Goal: Task Accomplishment & Management: Complete application form

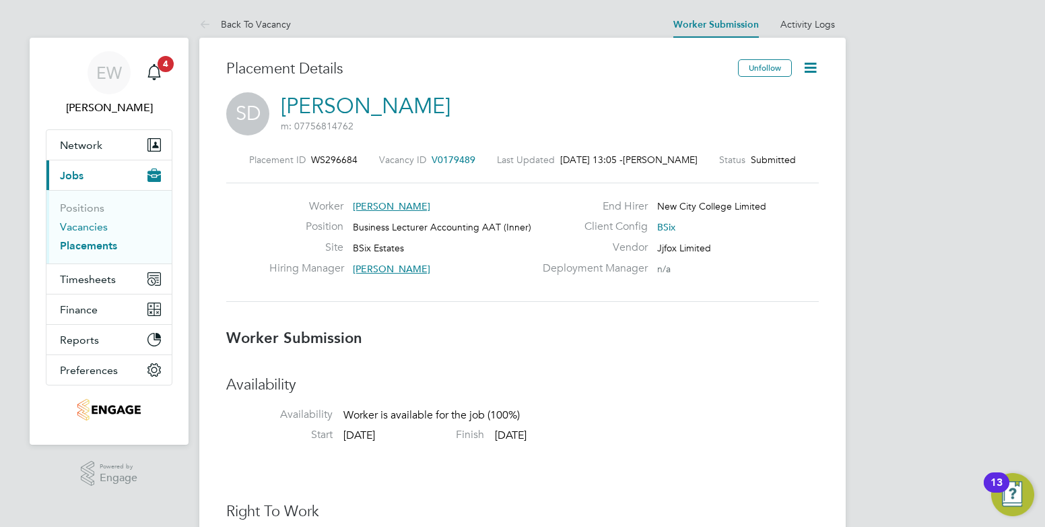
click at [77, 225] on link "Vacancies" at bounding box center [84, 226] width 48 height 13
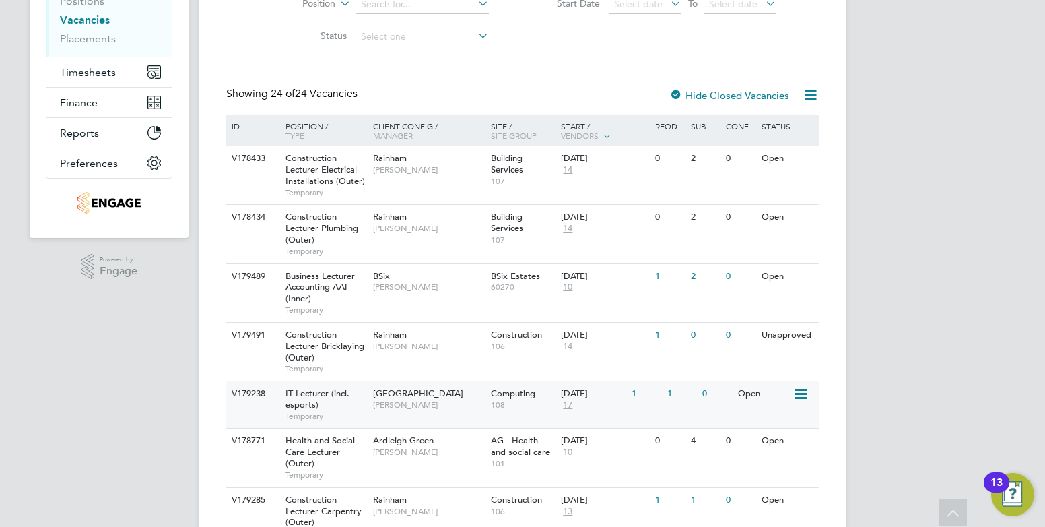
scroll to position [139, 0]
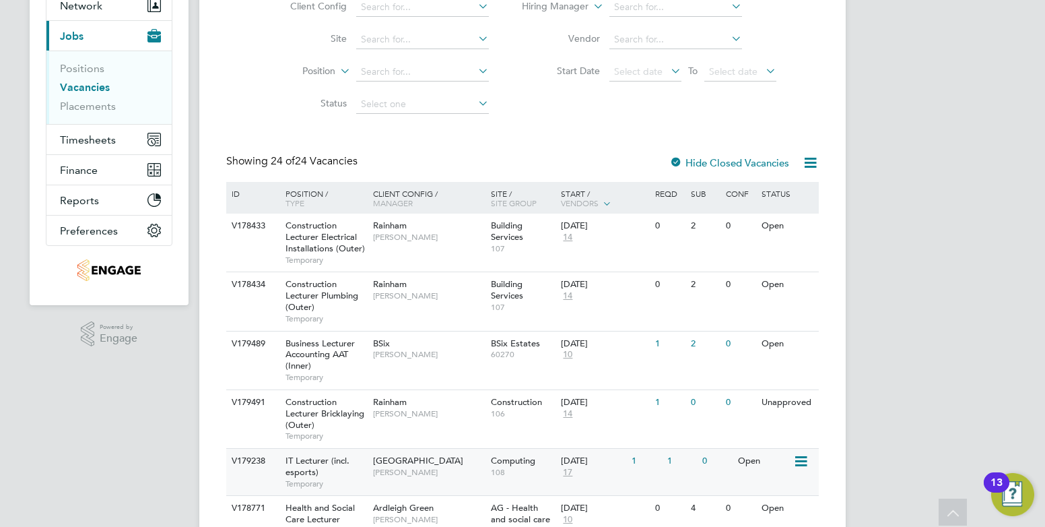
click at [503, 467] on span "108" at bounding box center [523, 472] width 64 height 11
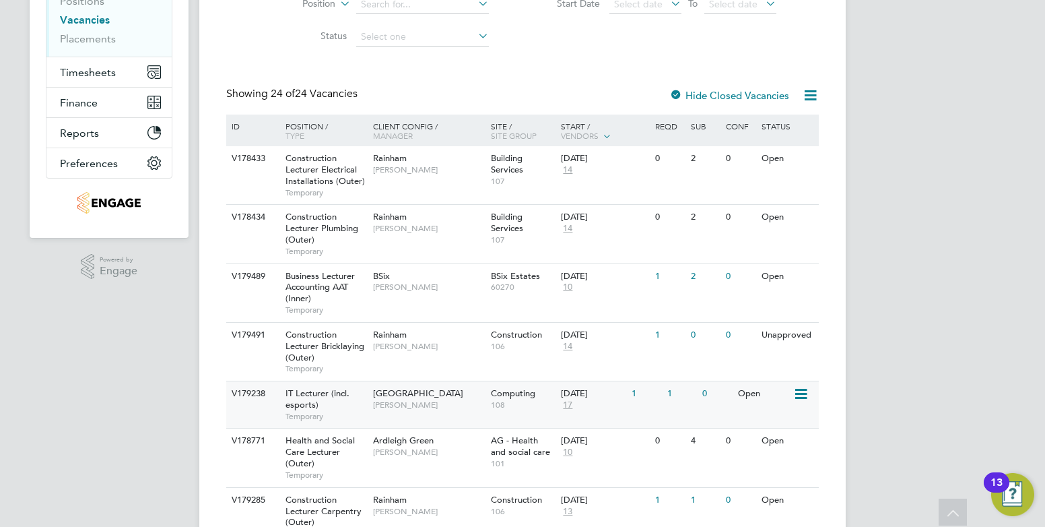
click at [315, 417] on span "Temporary" at bounding box center [325, 416] width 81 height 11
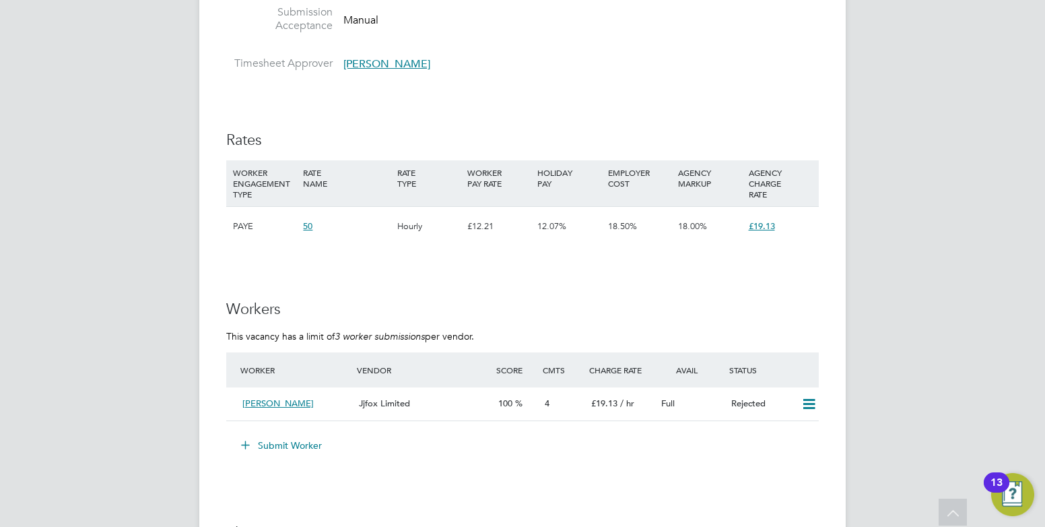
scroll to position [808, 0]
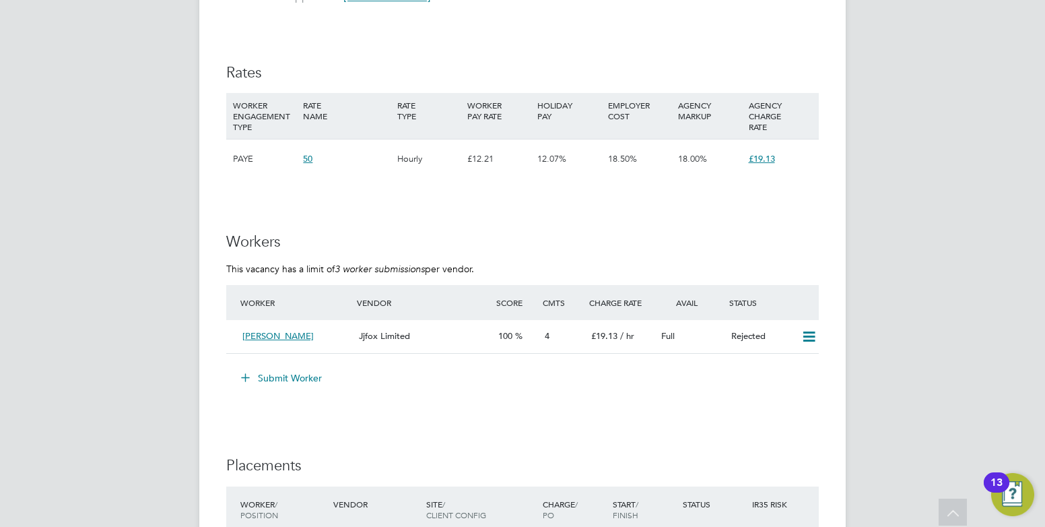
click at [273, 380] on button "Submit Worker" at bounding box center [282, 378] width 101 height 22
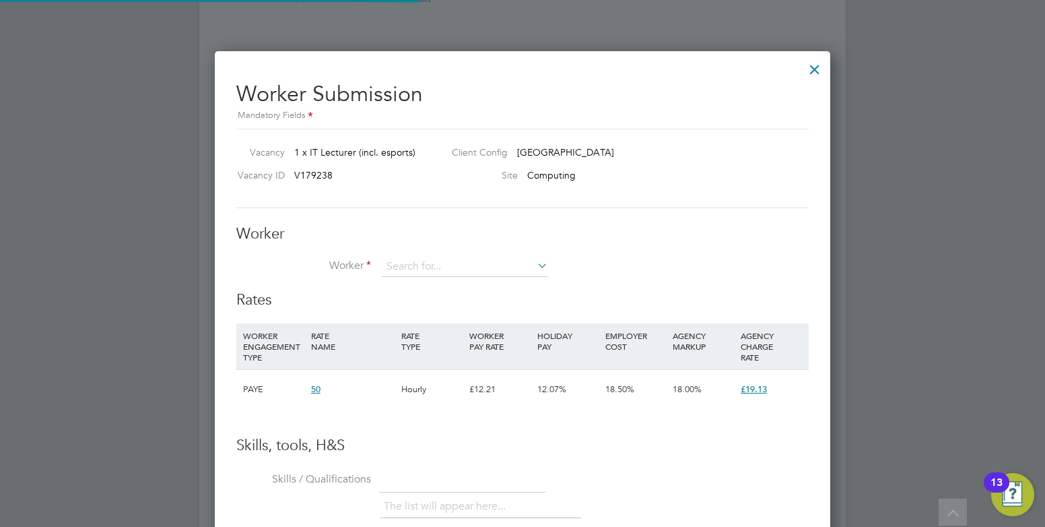
scroll to position [817, 616]
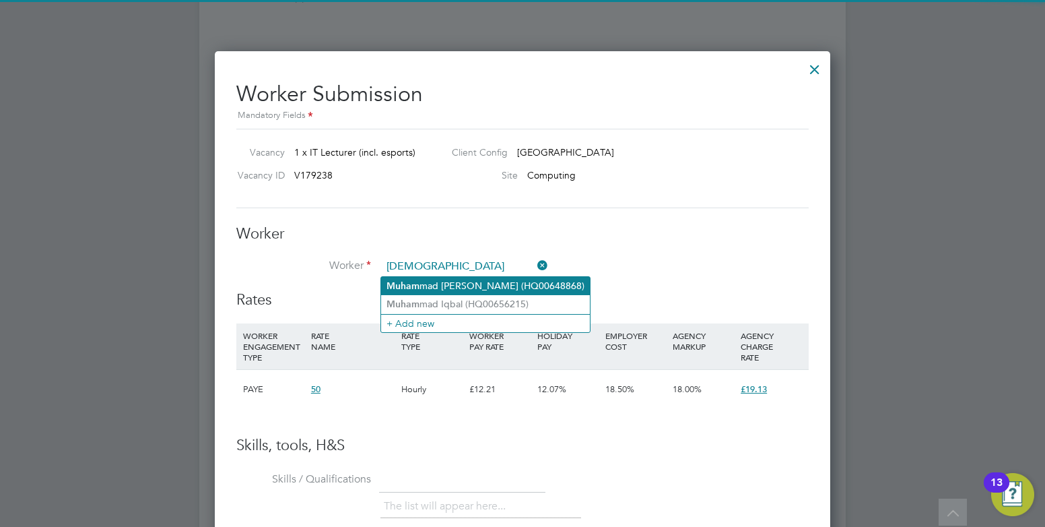
click at [397, 283] on b "Muham" at bounding box center [402, 285] width 33 height 11
type input "Muhammad Ahmad (HQ00648868)"
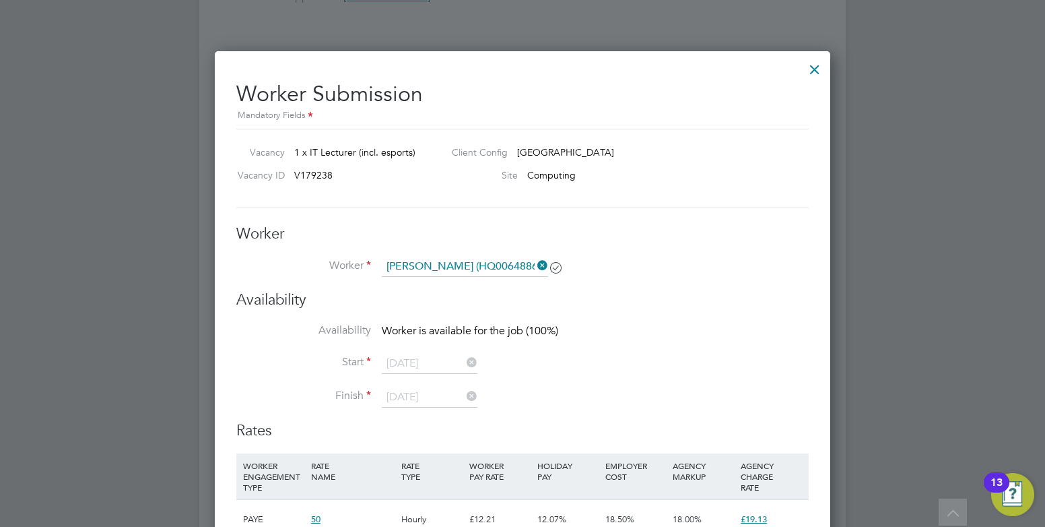
scroll to position [948, 616]
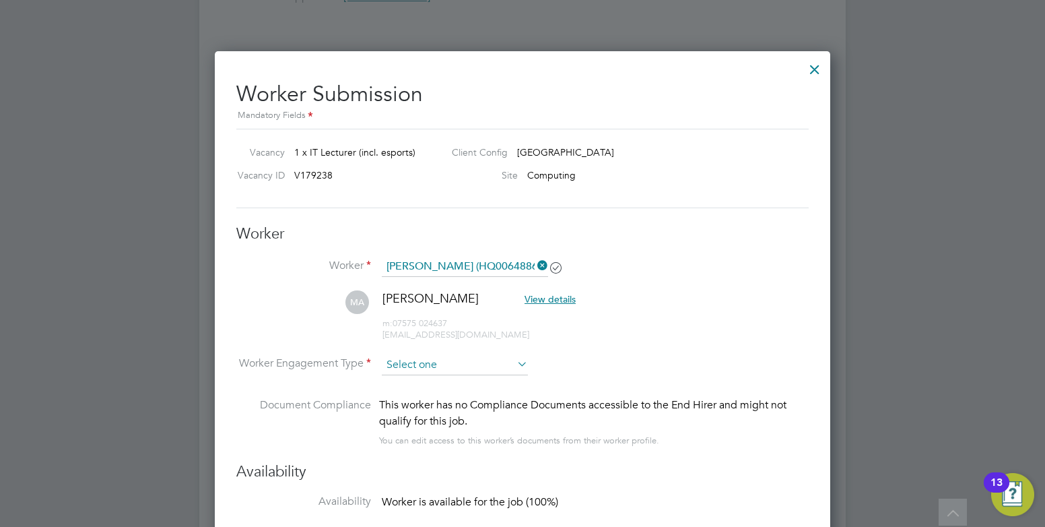
click at [427, 358] on input at bounding box center [455, 365] width 146 height 20
click at [428, 388] on li "Contract" at bounding box center [454, 383] width 147 height 18
type input "Contract"
drag, startPoint x: 429, startPoint y: 377, endPoint x: 428, endPoint y: 370, distance: 7.4
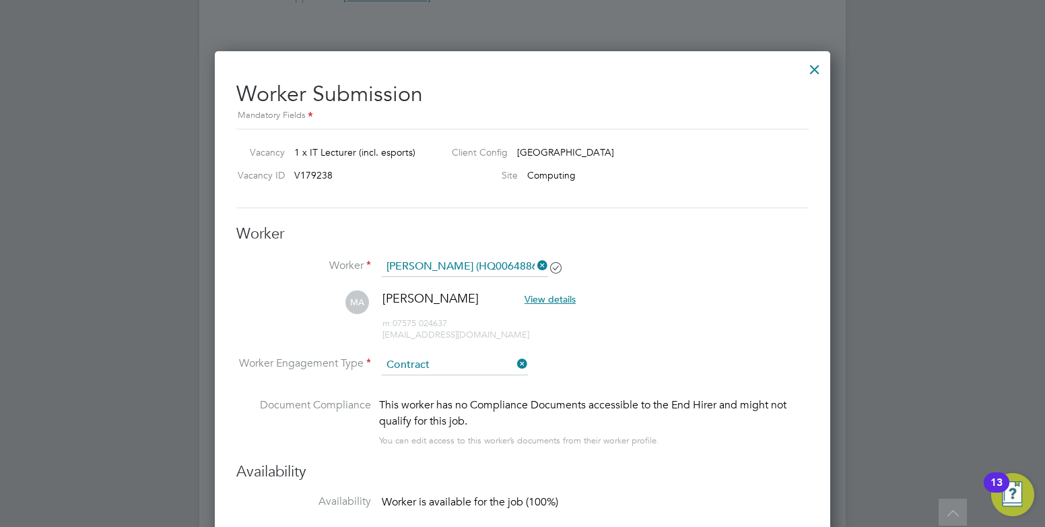
click at [428, 376] on li "Worker Engagement Type Contract" at bounding box center [522, 376] width 572 height 42
click at [428, 366] on input "Contract" at bounding box center [455, 365] width 146 height 20
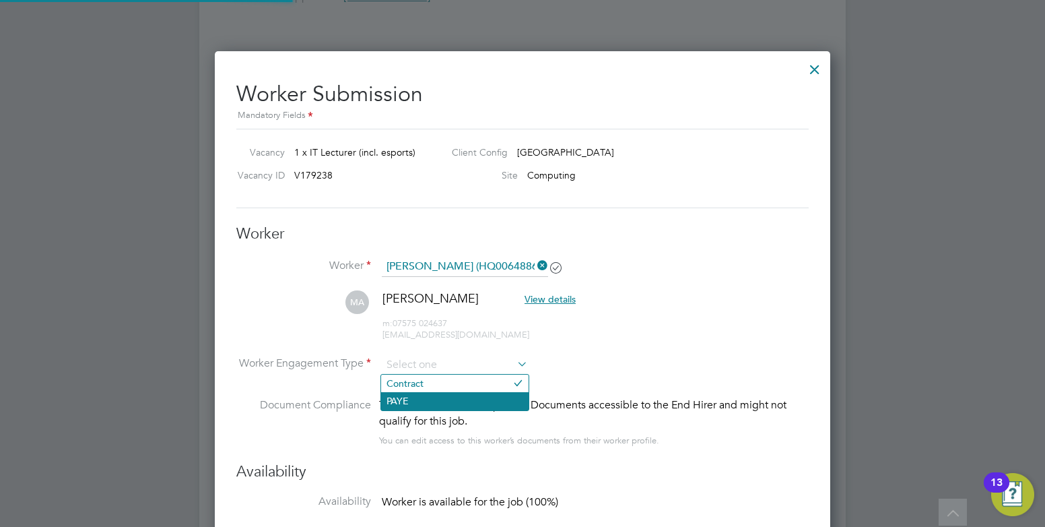
scroll to position [40, 92]
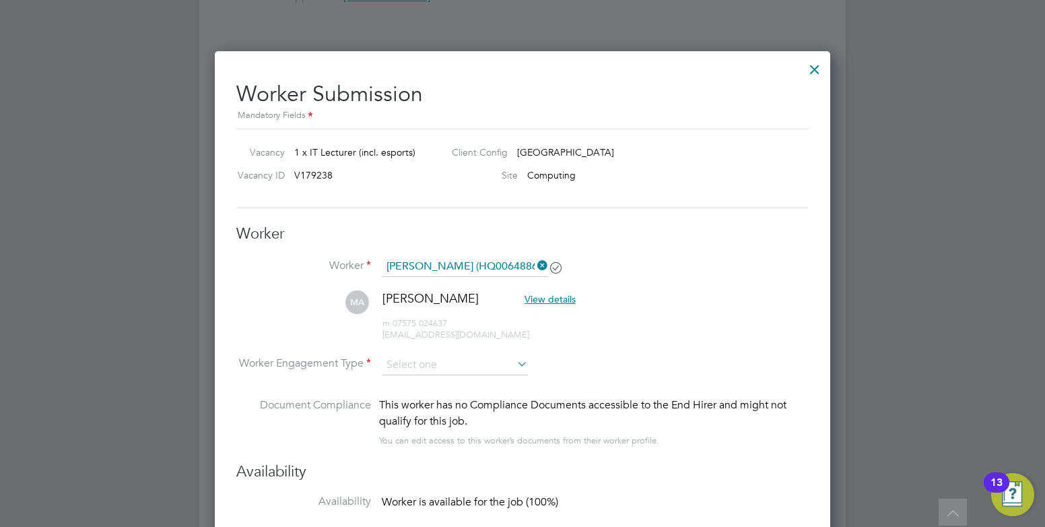
click at [429, 399] on li "PAYE" at bounding box center [454, 401] width 147 height 18
type input "PAYE"
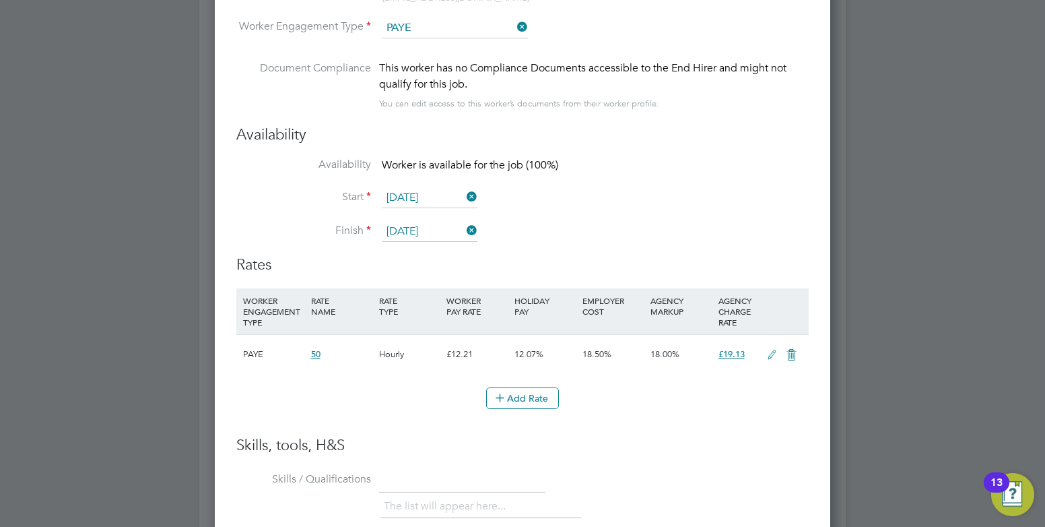
click at [770, 353] on icon at bounding box center [772, 354] width 17 height 11
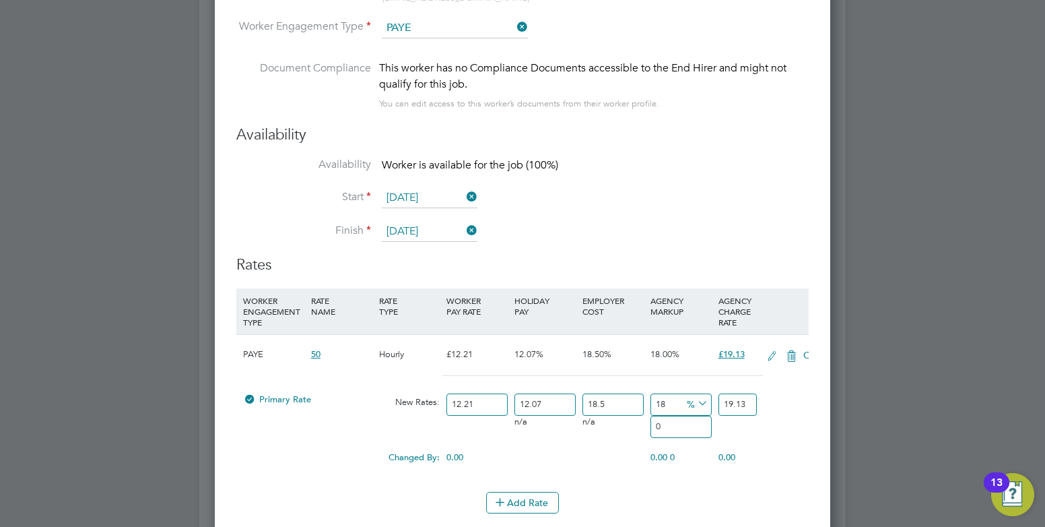
scroll to position [1236, 616]
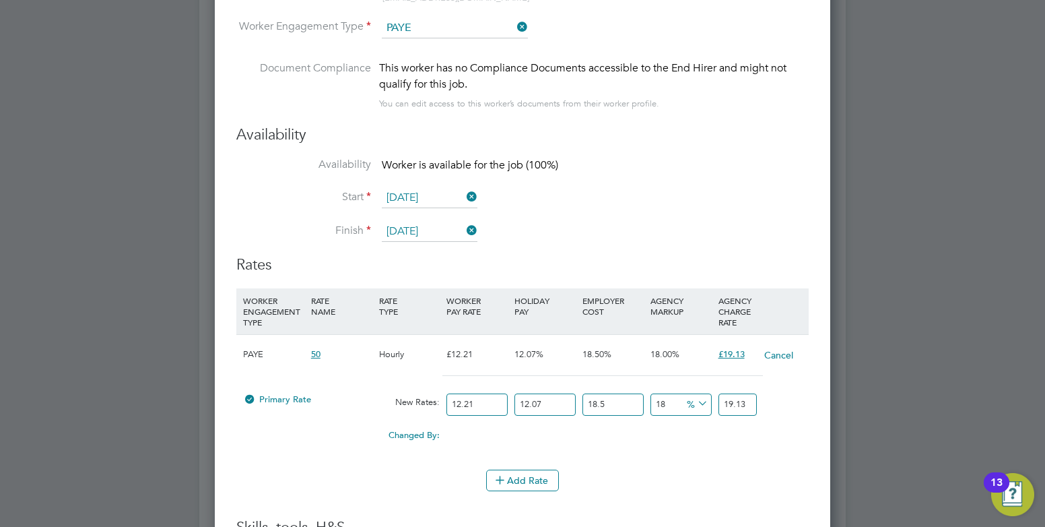
drag, startPoint x: 502, startPoint y: 403, endPoint x: 421, endPoint y: 401, distance: 81.5
click at [421, 401] on div "Primary Rate New Rates: 12.21 12.07 n/a 18.5 n/a 18 0 % 19.13" at bounding box center [522, 404] width 572 height 36
type input "3"
type input "4.70122443"
type input "35"
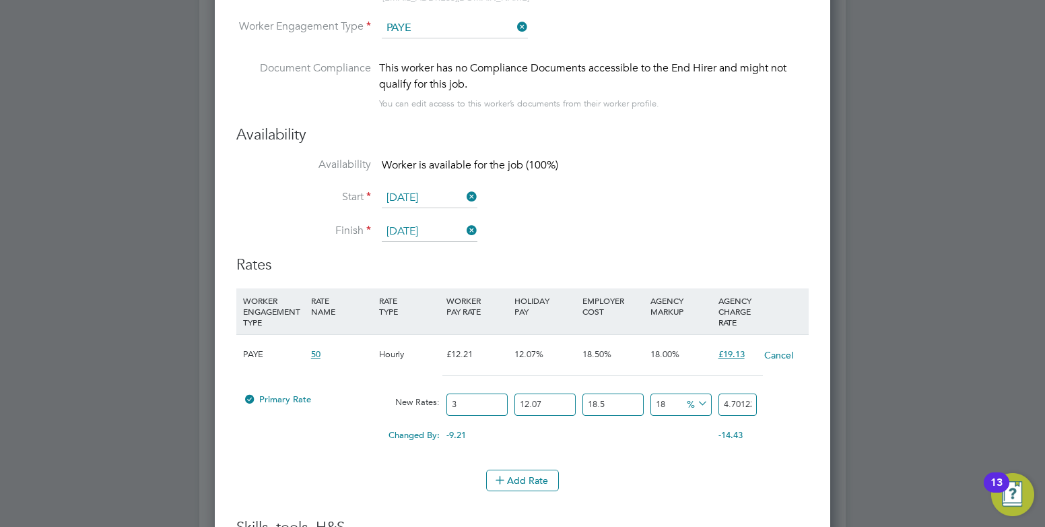
type input "54.84761835"
type input "35"
click at [450, 480] on div "Add Rate" at bounding box center [522, 480] width 572 height 22
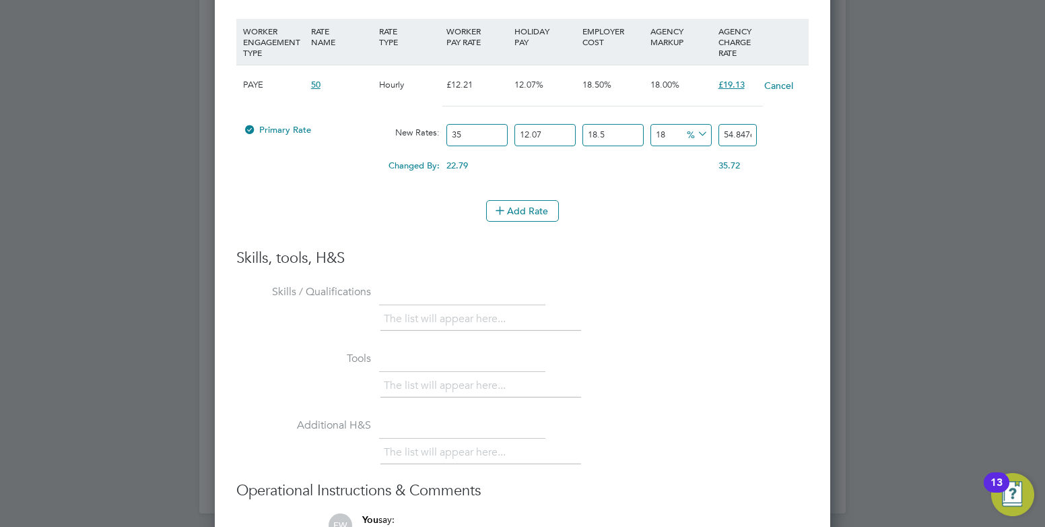
scroll to position [1568, 0]
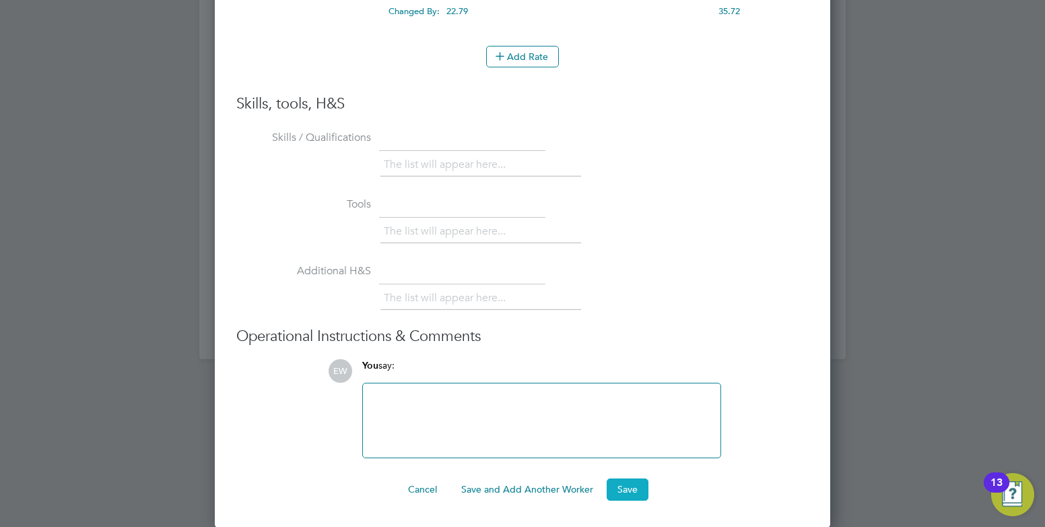
click at [619, 493] on button "Save" at bounding box center [628, 489] width 42 height 22
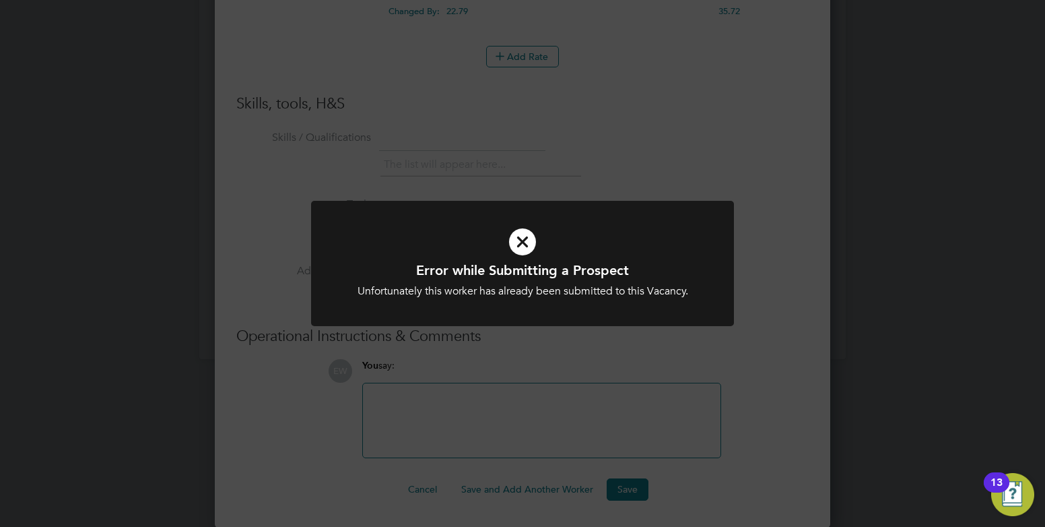
click at [506, 372] on div "Error while Submitting a Prospect Unfortunately this worker has already been su…" at bounding box center [522, 263] width 1045 height 527
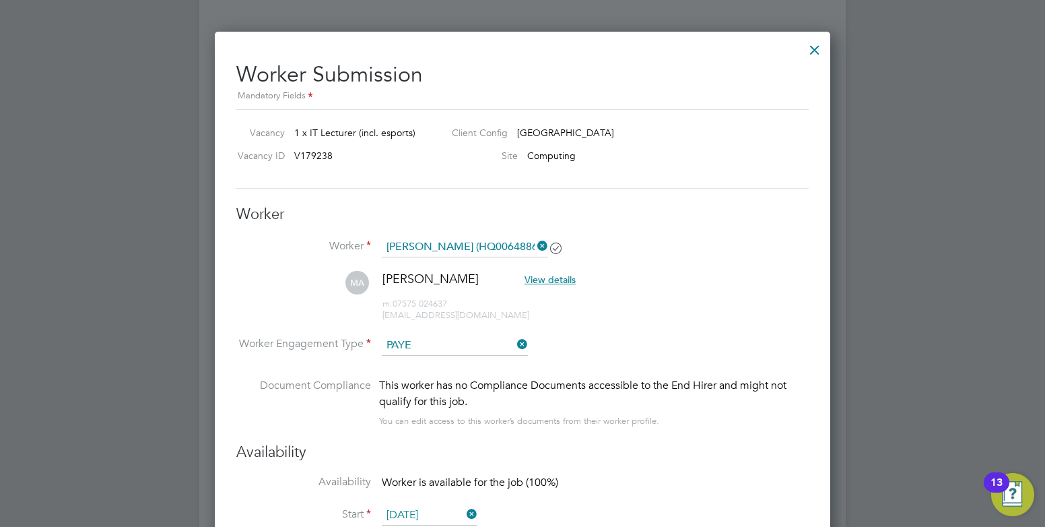
scroll to position [760, 0]
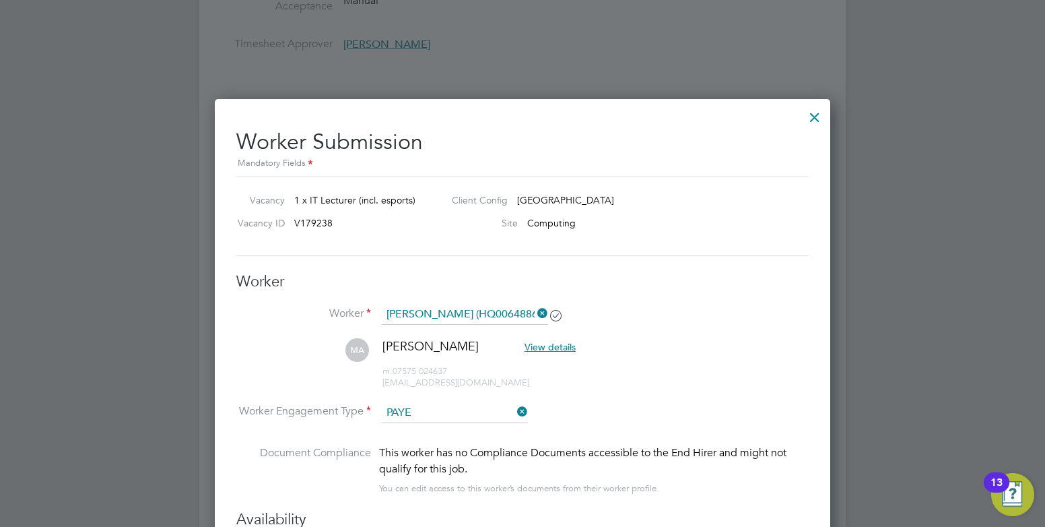
click at [482, 314] on input "Muhammad Ahmad (HQ00648868)" at bounding box center [465, 314] width 166 height 20
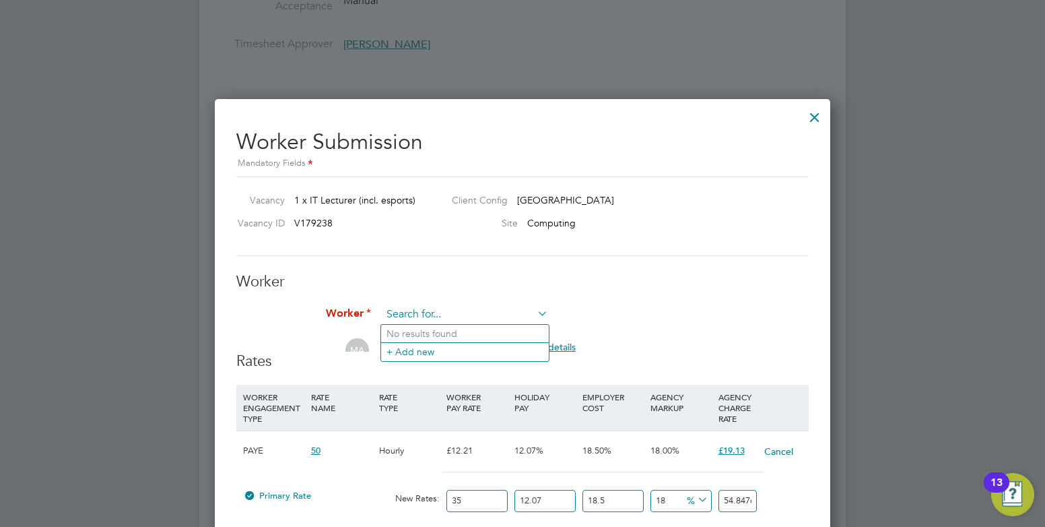
scroll to position [7, 7]
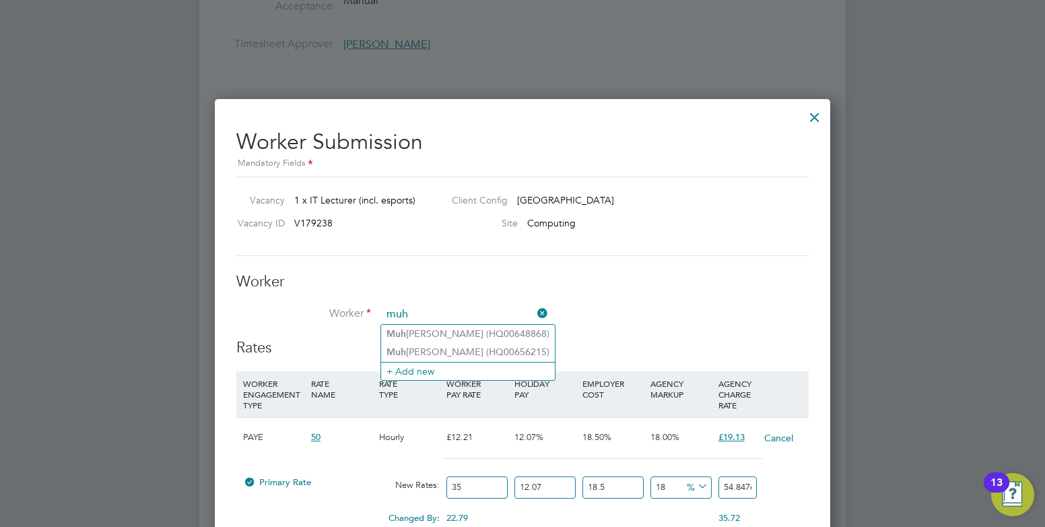
type input "muh"
click at [813, 116] on div at bounding box center [815, 114] width 24 height 24
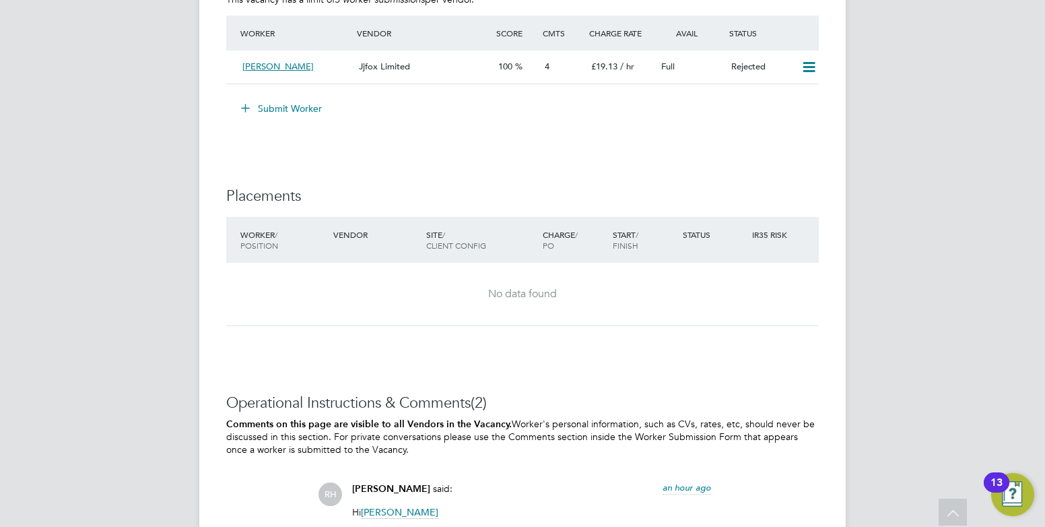
scroll to position [943, 0]
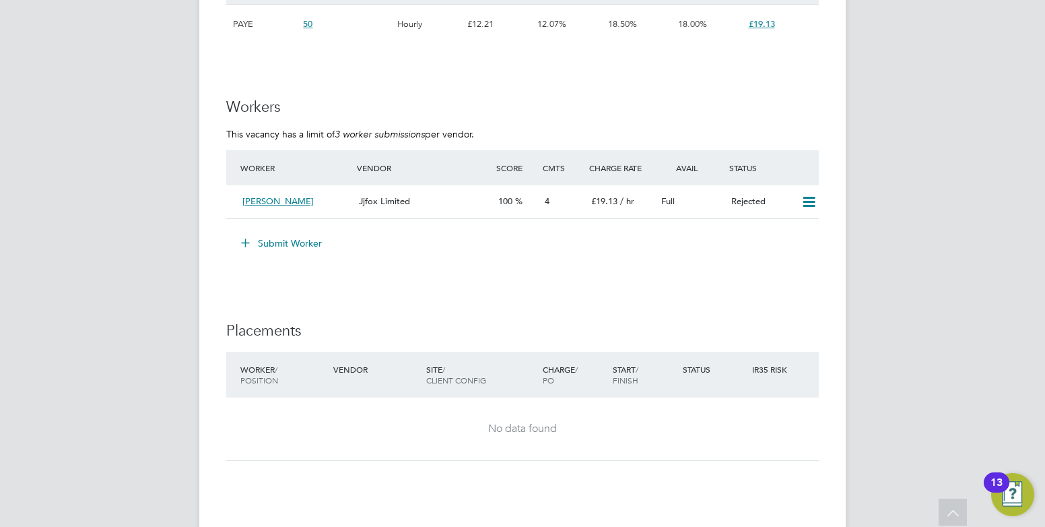
click at [306, 246] on button "Submit Worker" at bounding box center [282, 243] width 101 height 22
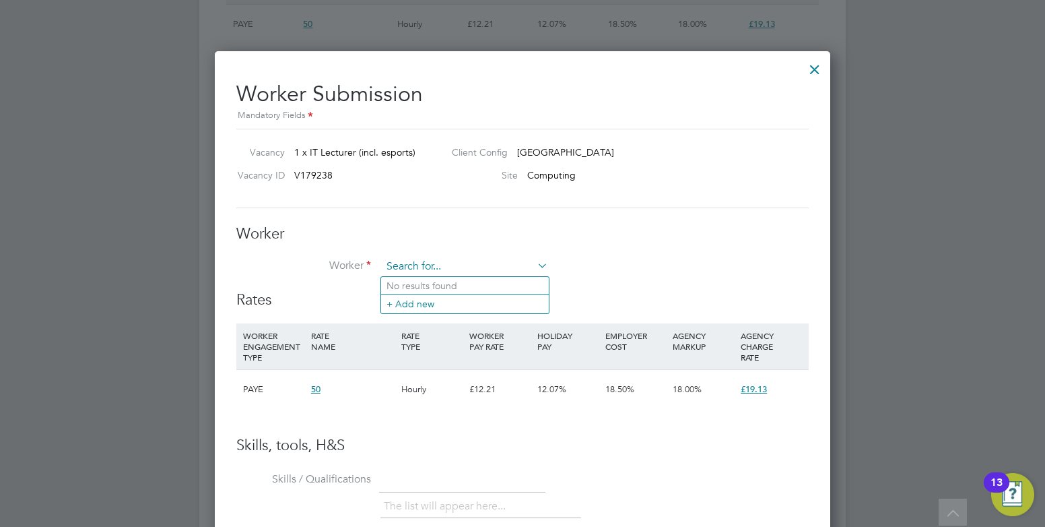
click at [434, 260] on input at bounding box center [465, 267] width 166 height 20
type input "bilkis"
click at [439, 304] on li "+ Add new" at bounding box center [465, 303] width 168 height 18
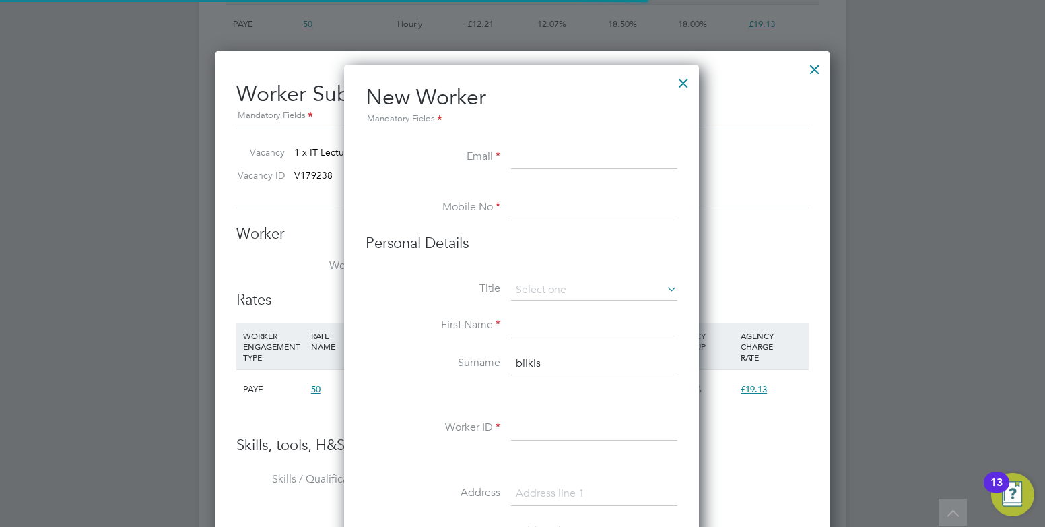
scroll to position [1146, 357]
click at [690, 77] on div at bounding box center [683, 79] width 24 height 24
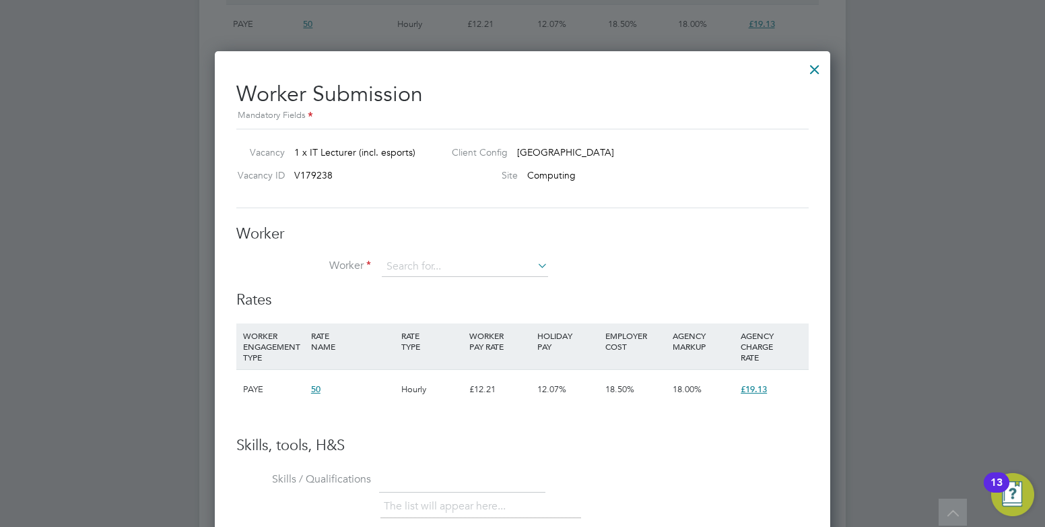
click at [816, 71] on div at bounding box center [815, 66] width 24 height 24
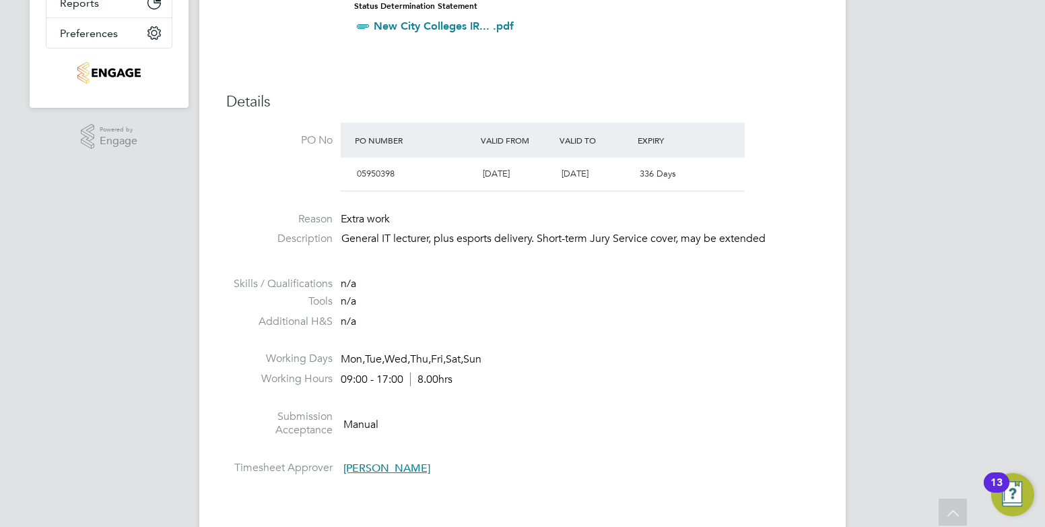
scroll to position [0, 0]
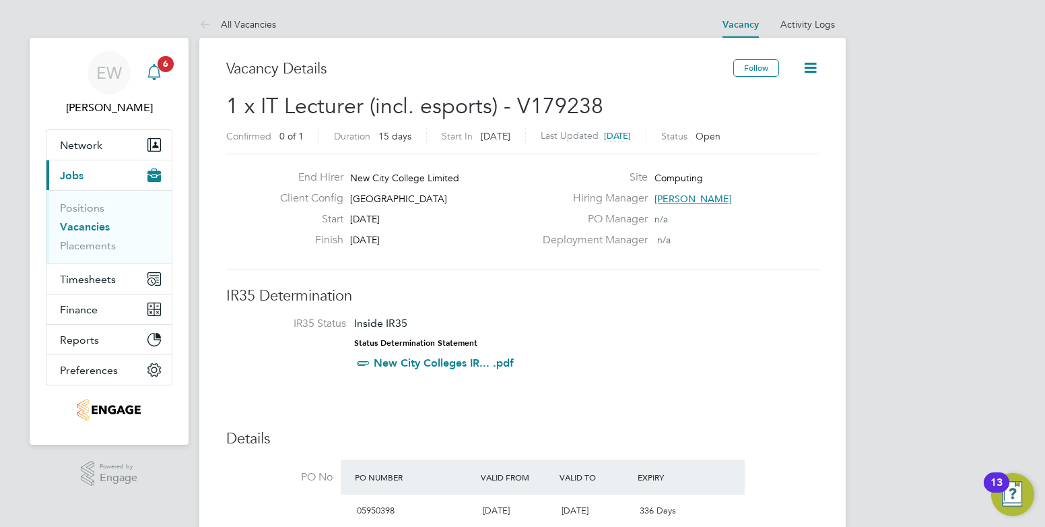
click at [166, 65] on span "6" at bounding box center [166, 64] width 16 height 16
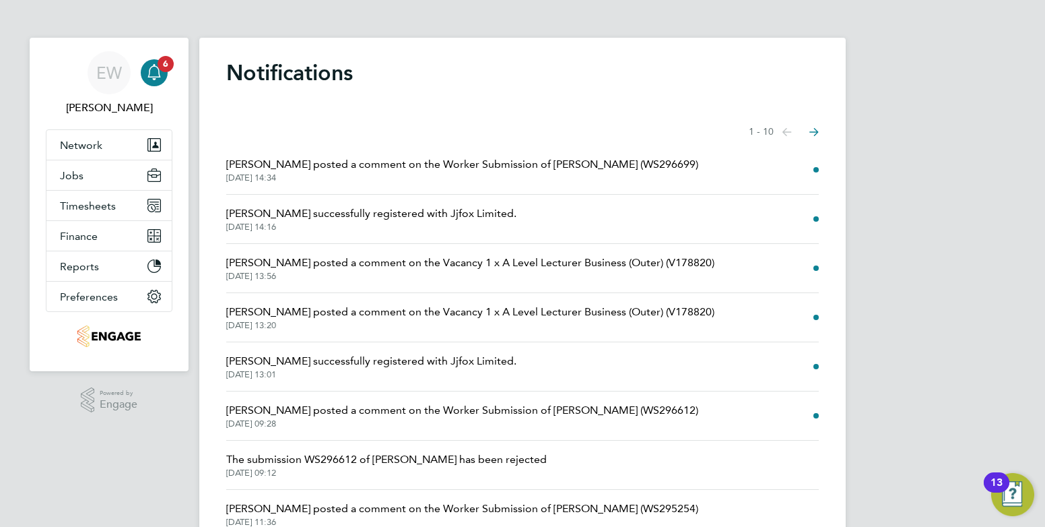
click at [416, 179] on span "29 Aug 2025, 14:34" at bounding box center [462, 177] width 472 height 11
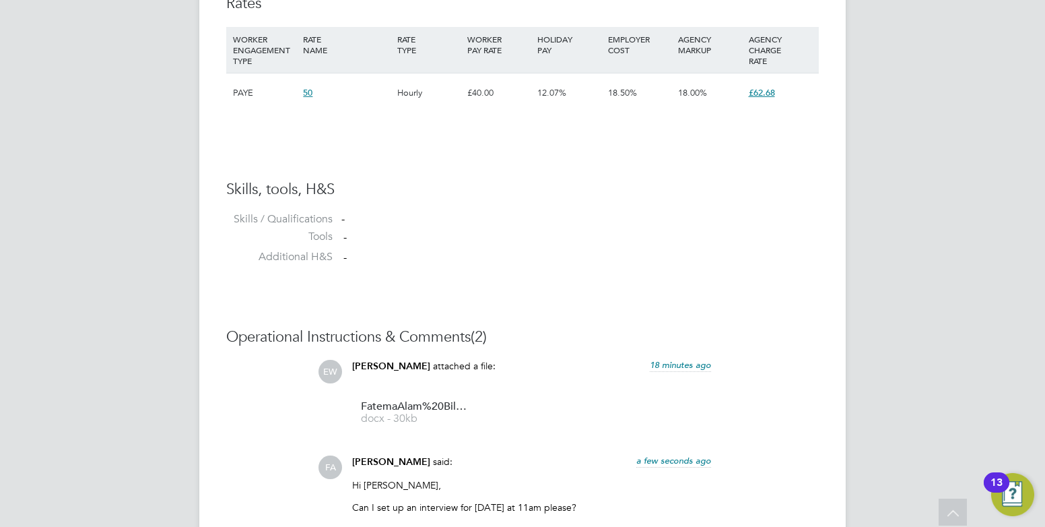
scroll to position [1191, 0]
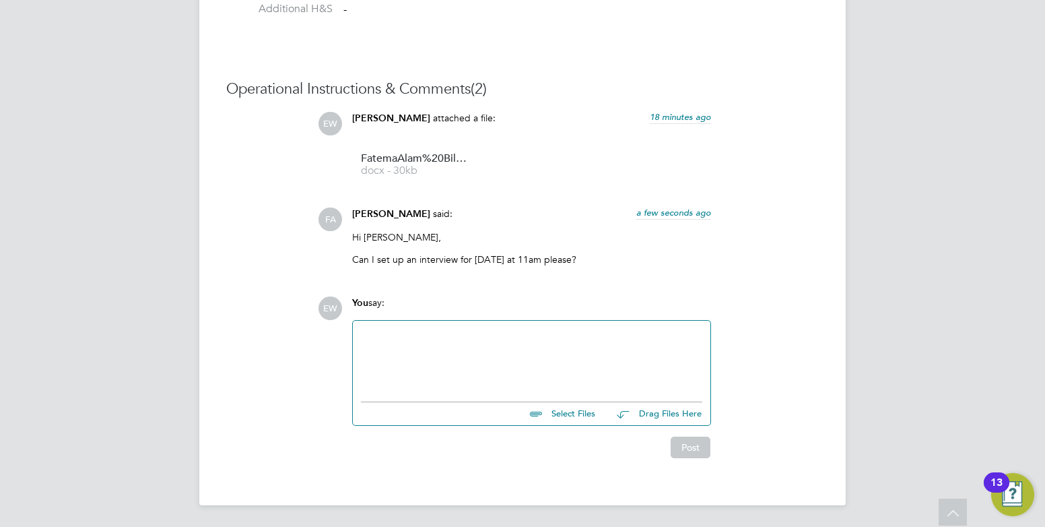
click at [537, 344] on div at bounding box center [531, 358] width 341 height 58
click at [687, 446] on button "Post" at bounding box center [691, 447] width 40 height 22
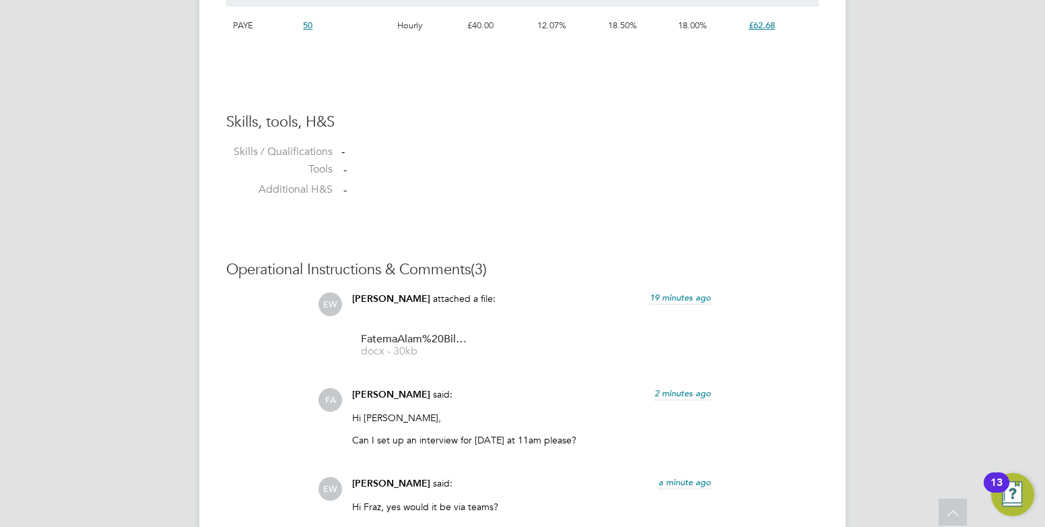
scroll to position [1257, 0]
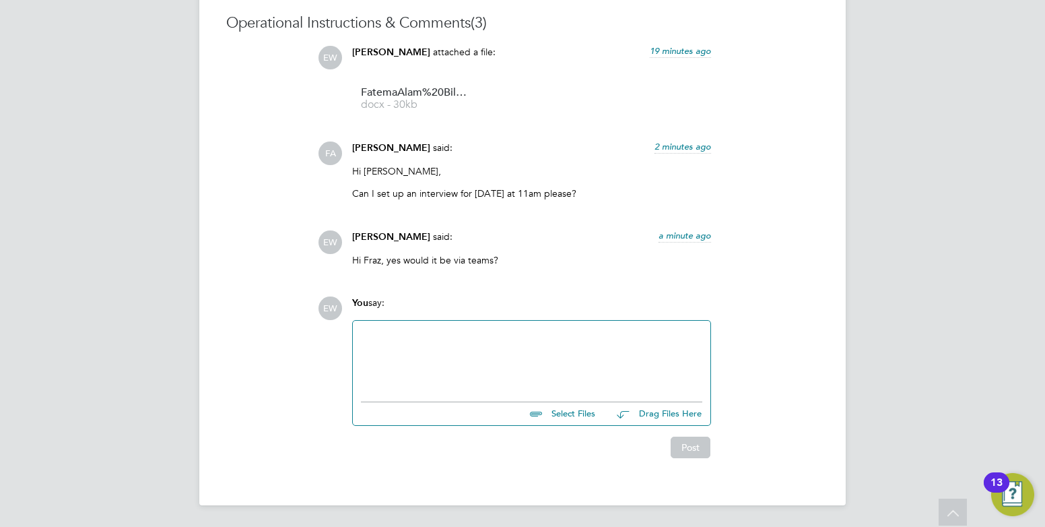
click at [528, 360] on div at bounding box center [531, 358] width 341 height 58
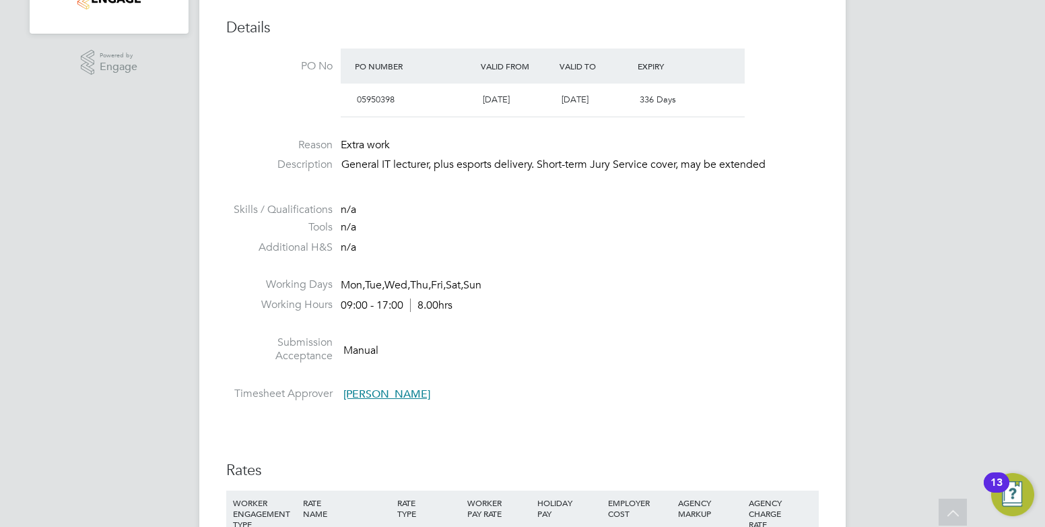
scroll to position [747, 0]
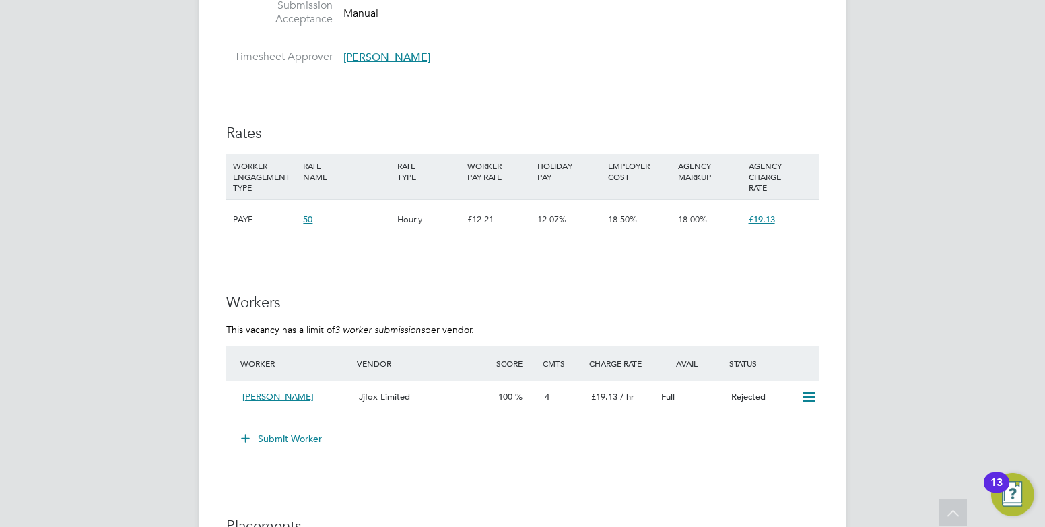
click at [937, 116] on div "EW Ellie Wiggin Notifications 4 Applications: Network Team Members Businesses S…" at bounding box center [522, 227] width 1045 height 1949
click at [296, 440] on button "Submit Worker" at bounding box center [282, 439] width 101 height 22
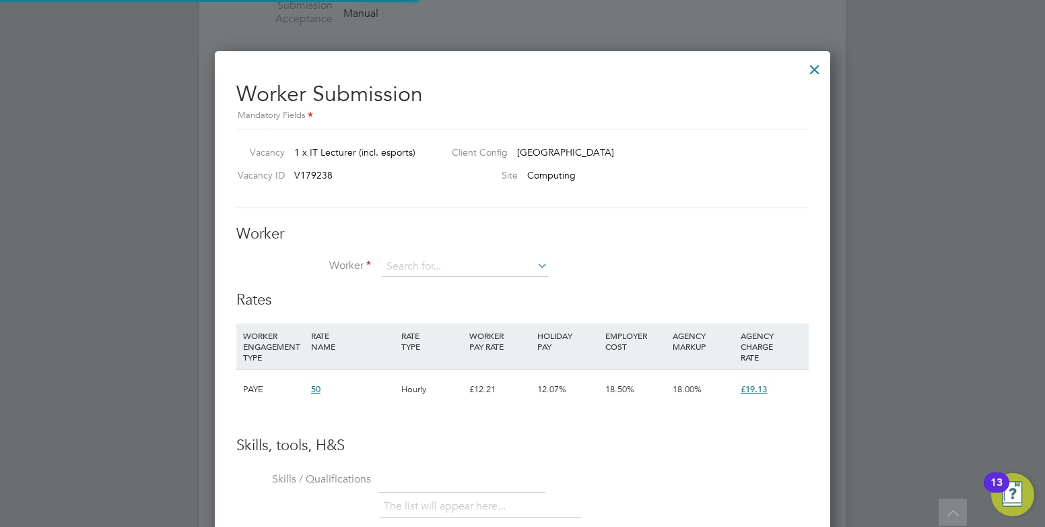
scroll to position [817, 616]
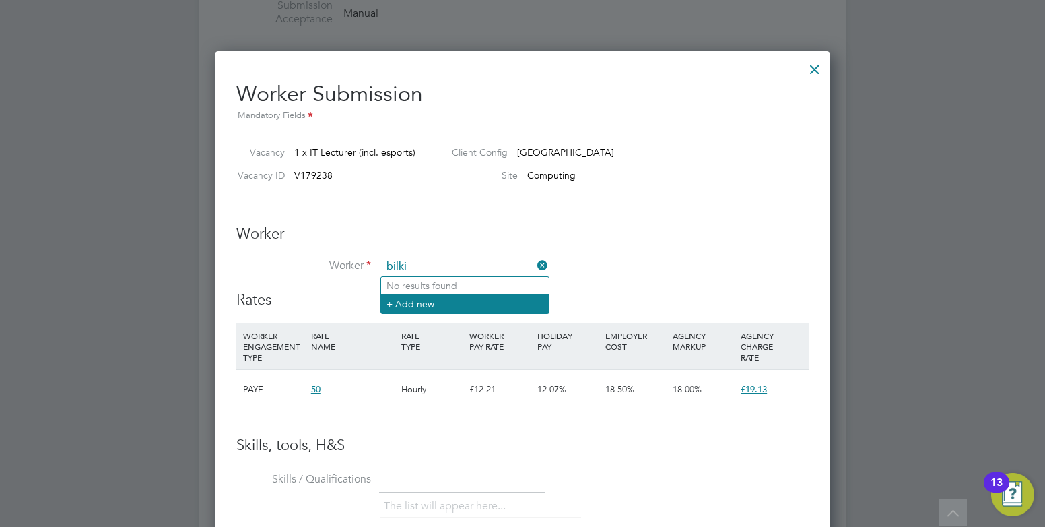
type input "bilki"
click at [421, 303] on li "+ Add new" at bounding box center [465, 303] width 168 height 18
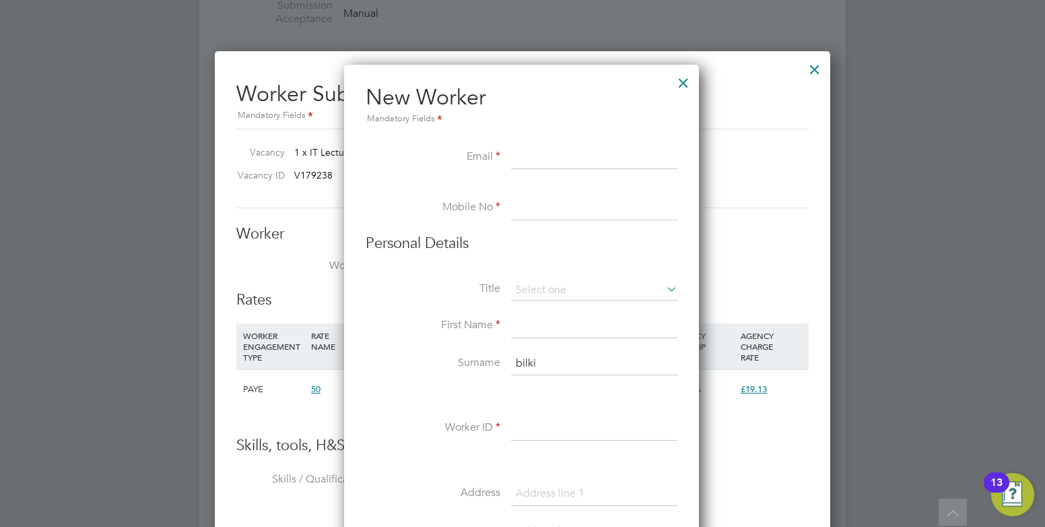
scroll to position [1146, 357]
paste input "b_fatema@hotmail.com"
type input "b_fatema@hotmail.com"
click at [553, 214] on input at bounding box center [594, 208] width 166 height 24
paste input "07466380408"
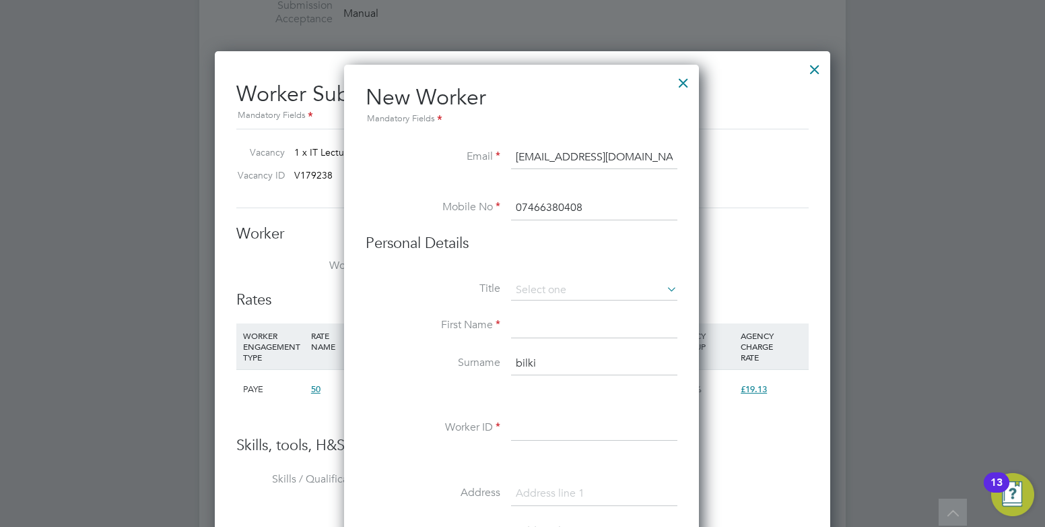
type input "07466380408"
click at [519, 325] on input at bounding box center [594, 326] width 166 height 24
type input "Bilkis"
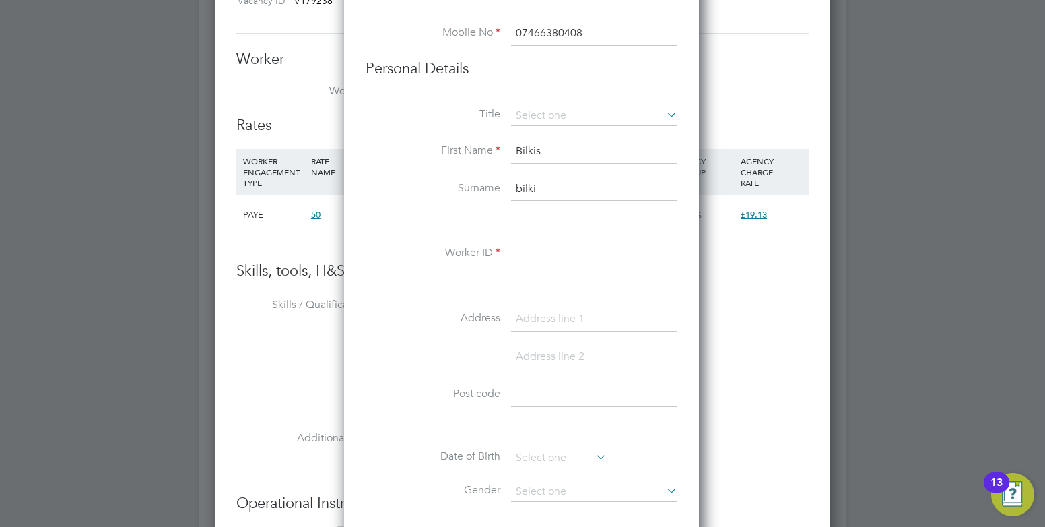
scroll to position [924, 0]
type input "Fatema"
click at [530, 255] on input at bounding box center [594, 252] width 166 height 24
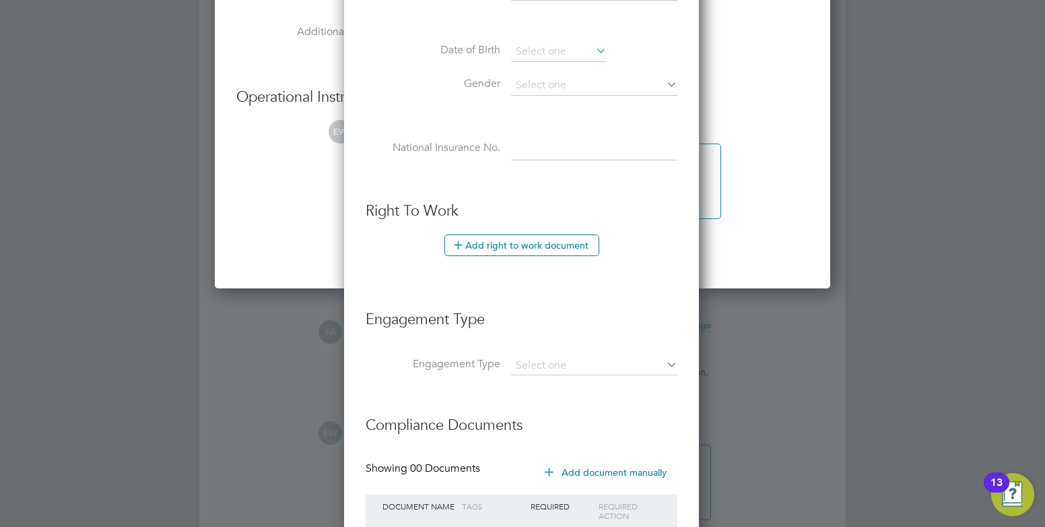
scroll to position [1431, 0]
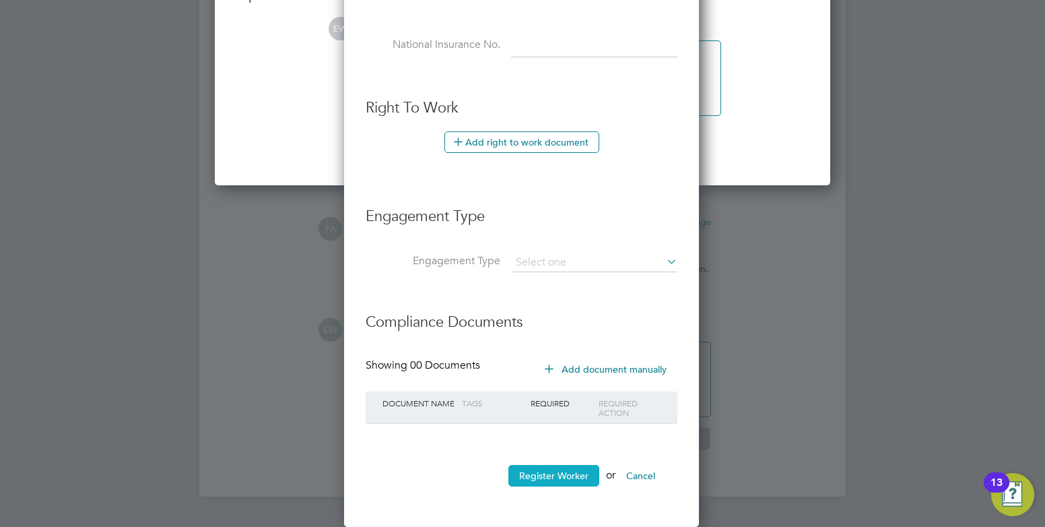
type input "HQ00000879"
click at [533, 467] on button "Register Worker" at bounding box center [553, 476] width 91 height 22
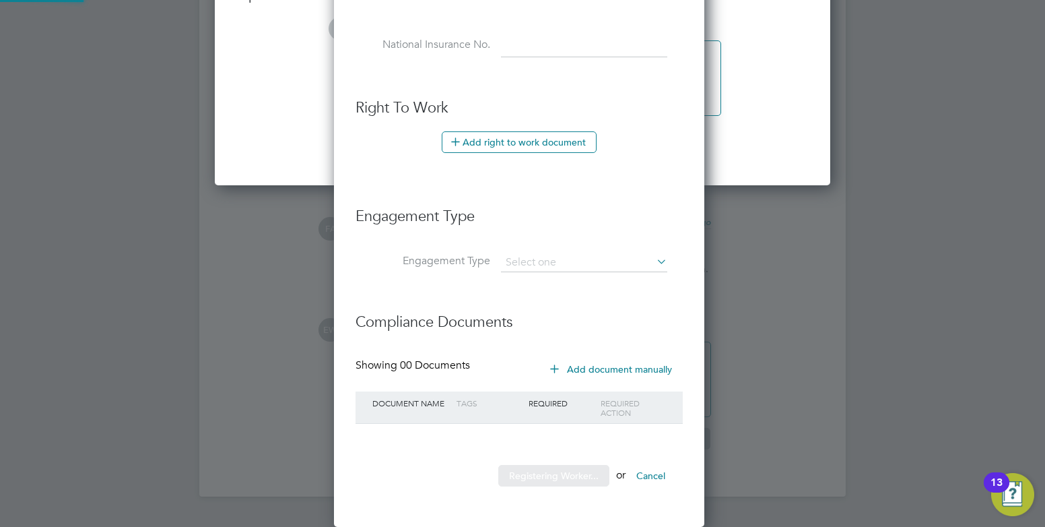
scroll to position [1146, 377]
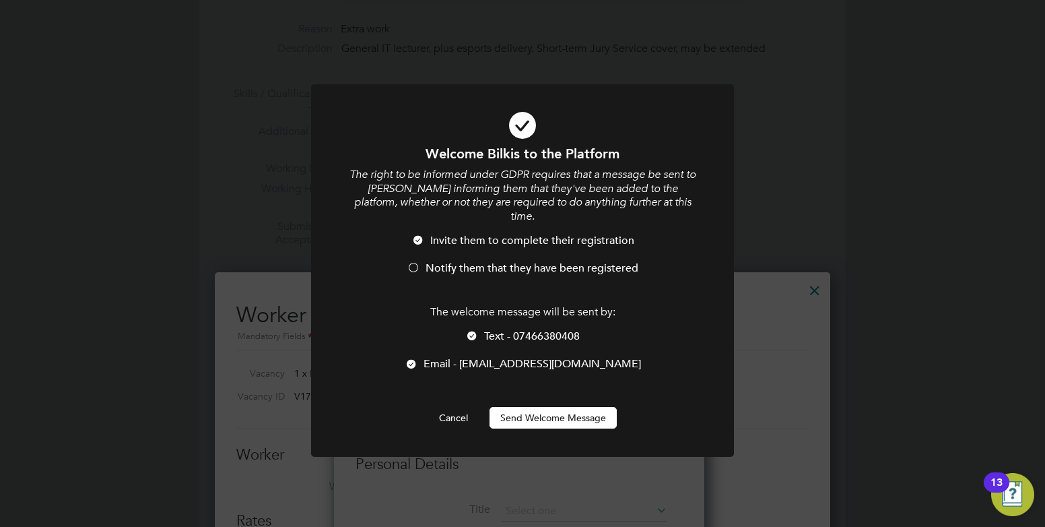
click at [486, 329] on span "Text - 07466380408" at bounding box center [532, 335] width 96 height 13
click at [506, 407] on button "Send Welcome Message" at bounding box center [552, 418] width 127 height 22
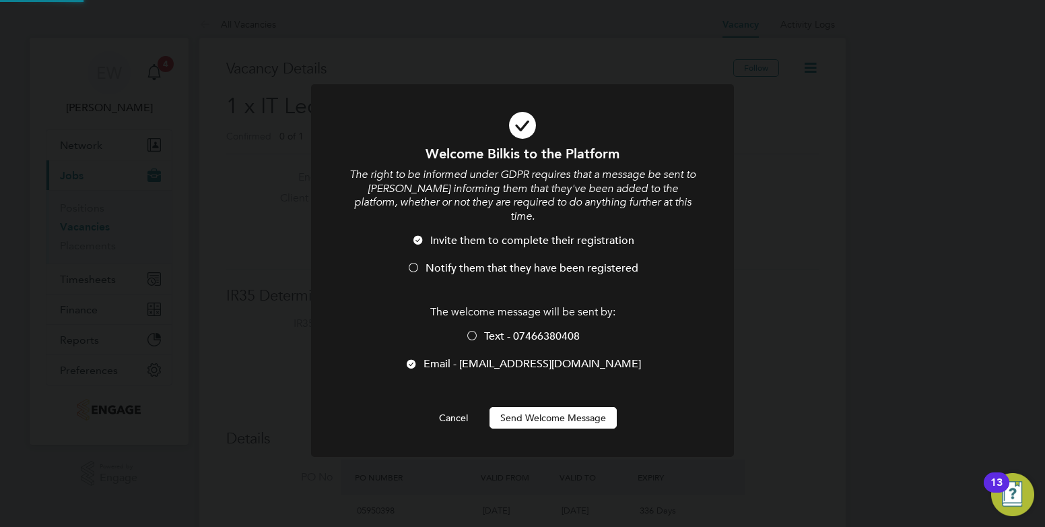
scroll to position [527, 0]
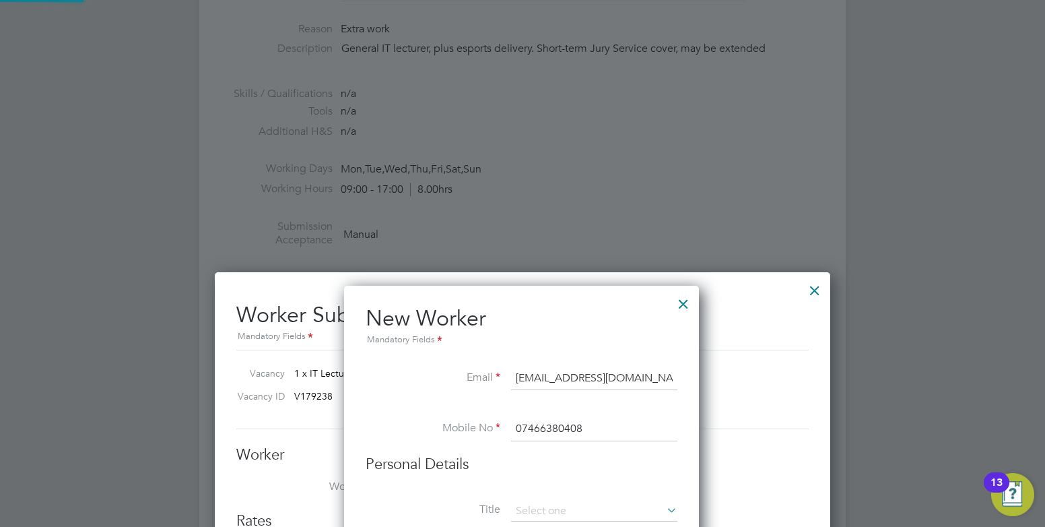
type input "Bilkis Fatema (HQ00000879)"
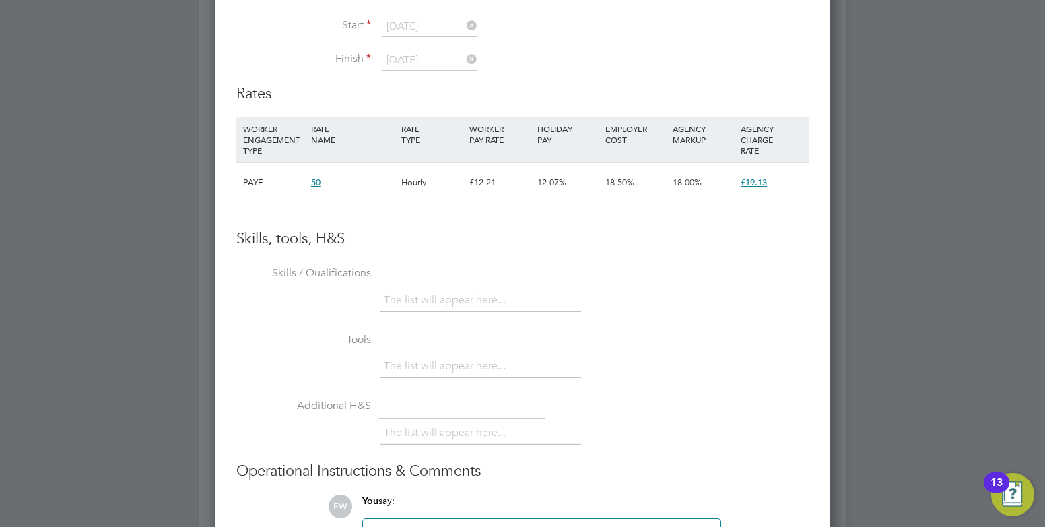
scroll to position [815, 0]
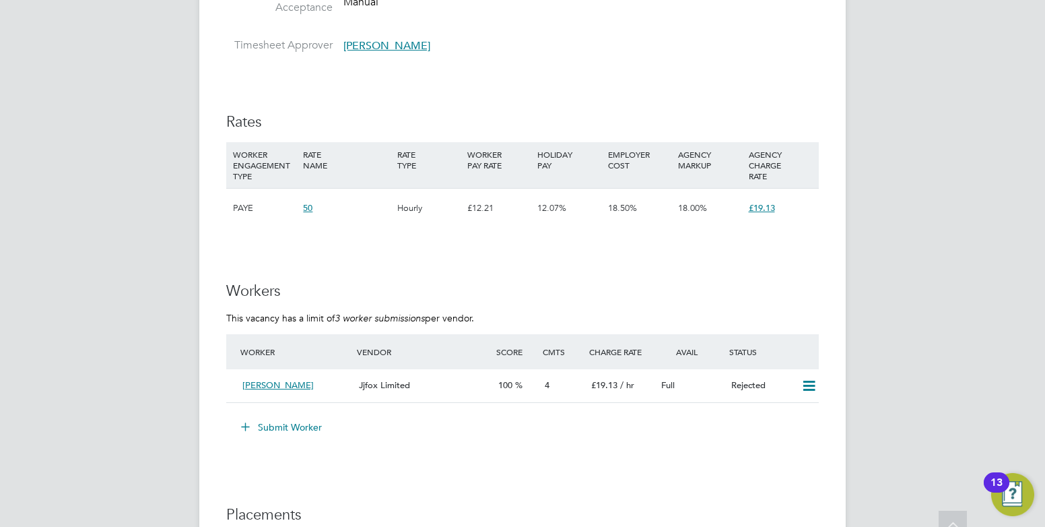
scroll to position [747, 0]
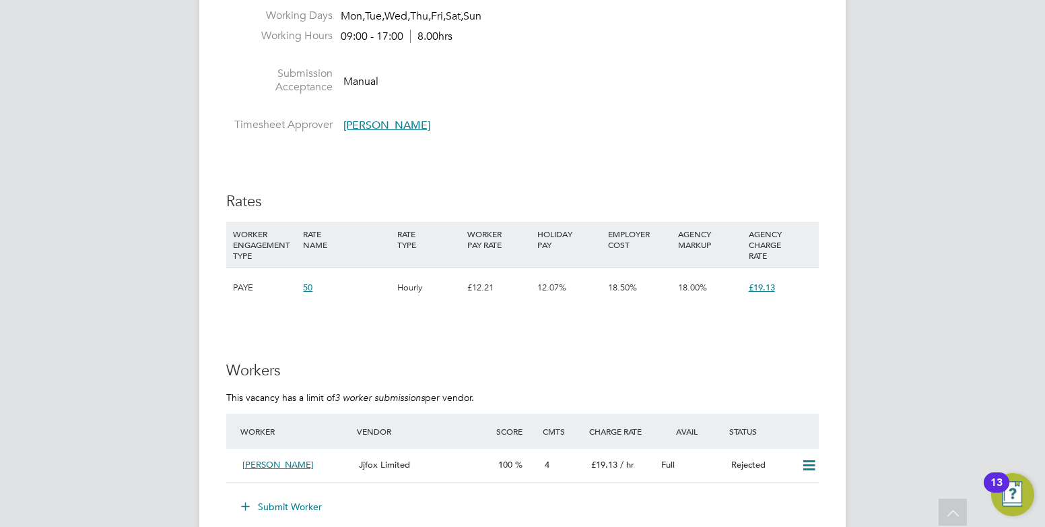
click at [280, 496] on button "Submit Worker" at bounding box center [282, 507] width 101 height 22
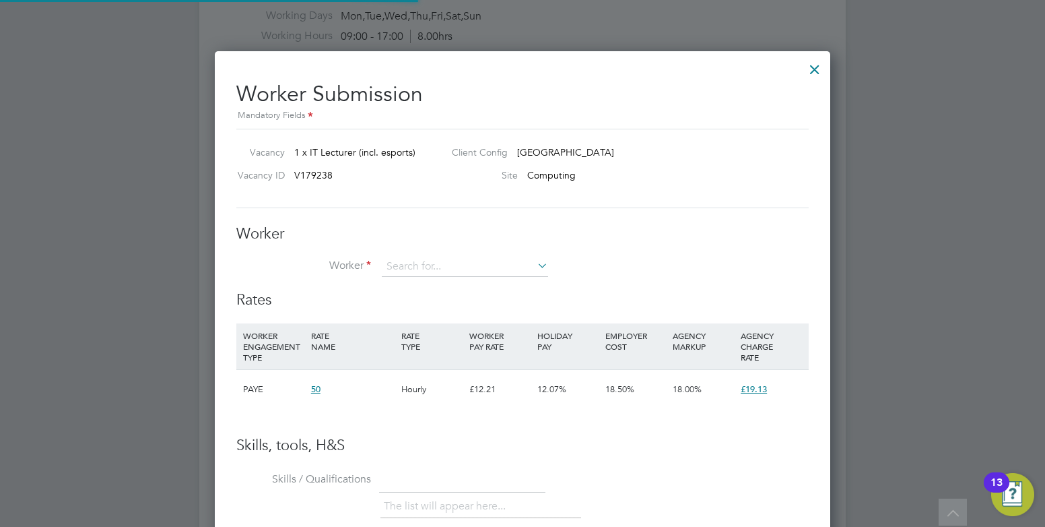
scroll to position [817, 616]
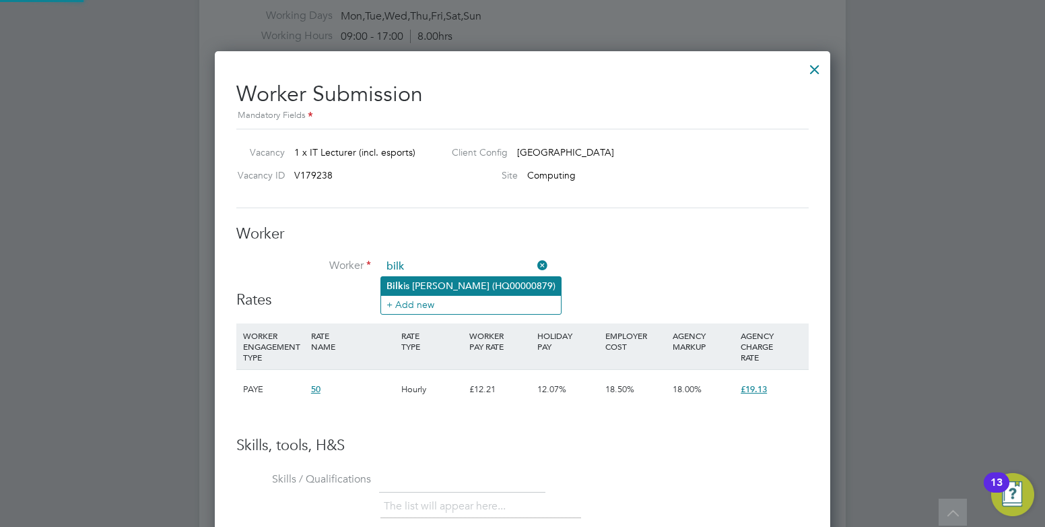
click at [407, 283] on li "Bilk is Fatema (HQ00000879)" at bounding box center [471, 286] width 180 height 18
type input "Bilkis Fatema (HQ00000879)"
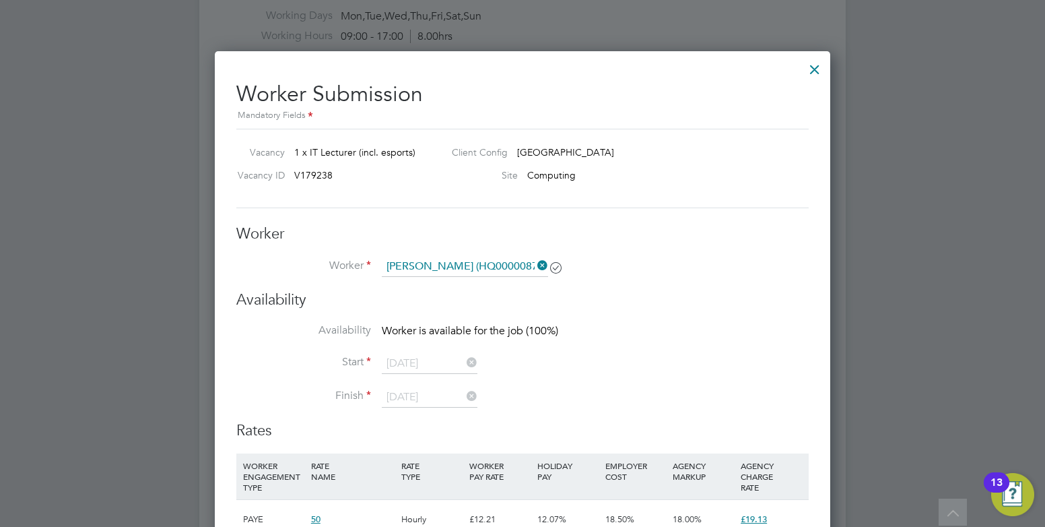
scroll to position [1116, 616]
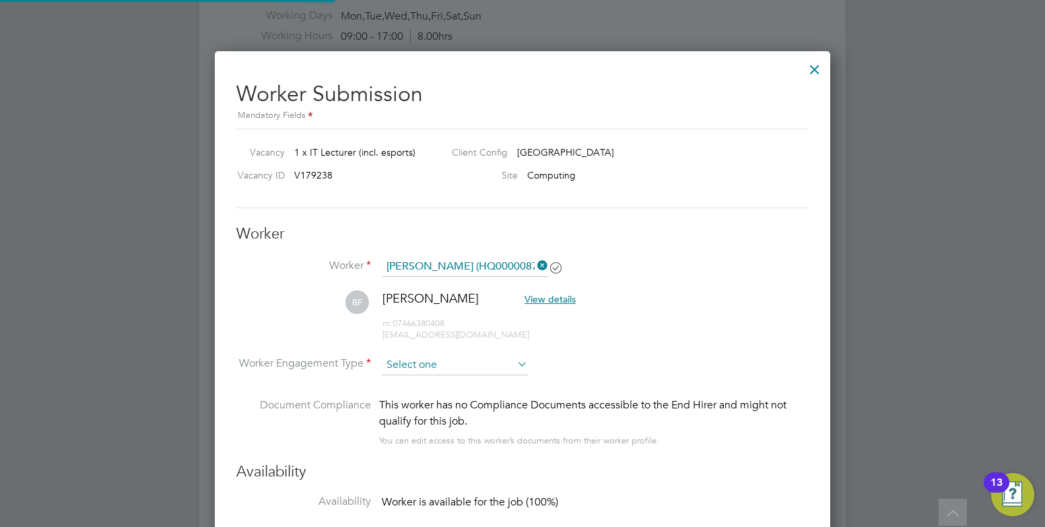
click at [419, 362] on input at bounding box center [455, 365] width 146 height 20
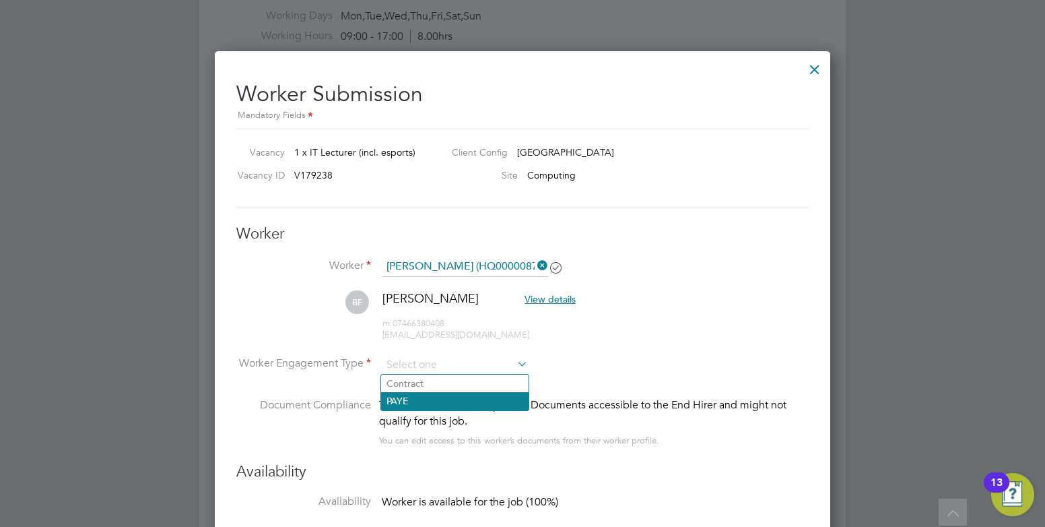
click at [402, 405] on li "PAYE" at bounding box center [454, 401] width 147 height 18
type input "PAYE"
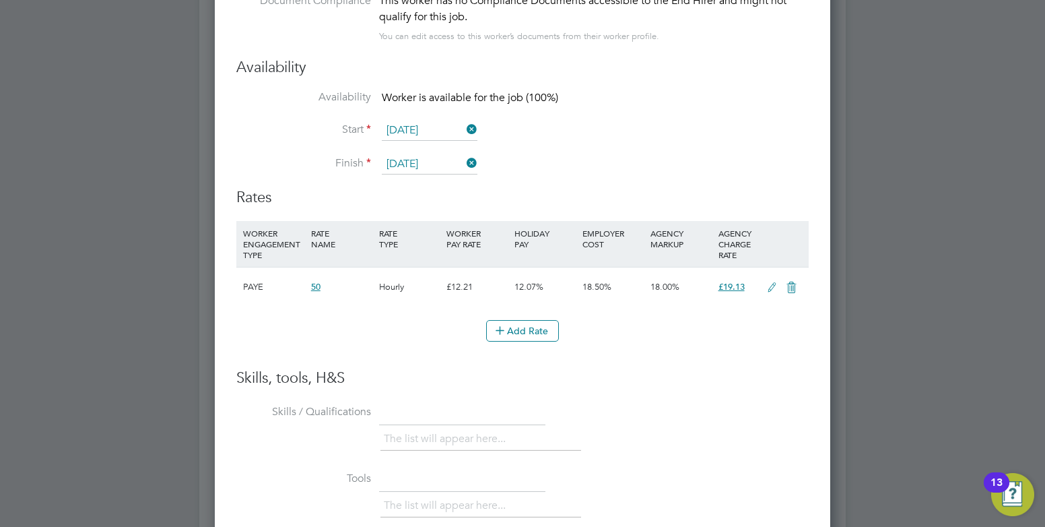
click at [775, 282] on icon at bounding box center [772, 287] width 17 height 11
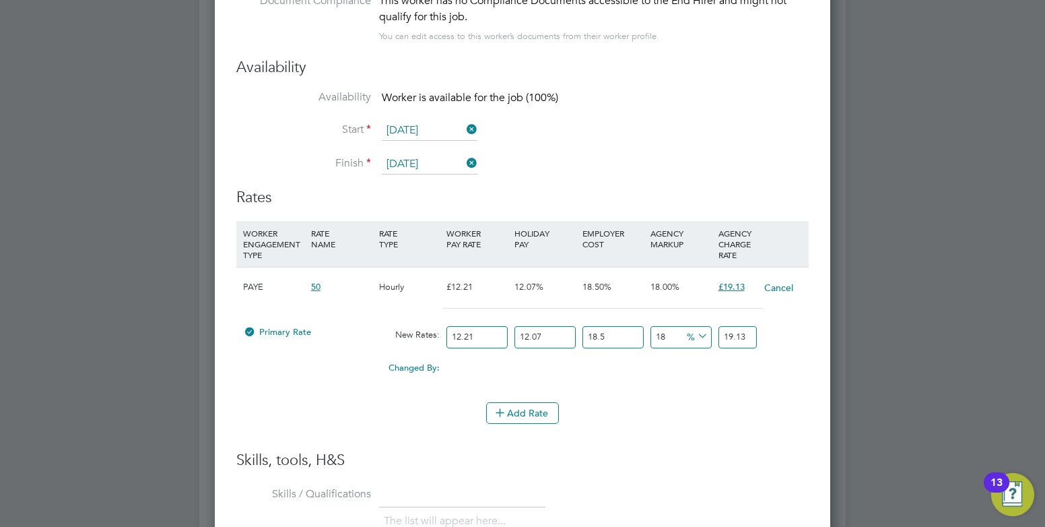
drag, startPoint x: 468, startPoint y: 339, endPoint x: 442, endPoint y: 341, distance: 25.6
click at [442, 341] on div "Primary Rate New Rates: 12.21 12.07 n/a 18.5 n/a 18 0 % 19.13" at bounding box center [522, 337] width 572 height 36
type input "4"
type input "6.26829924"
type input "40"
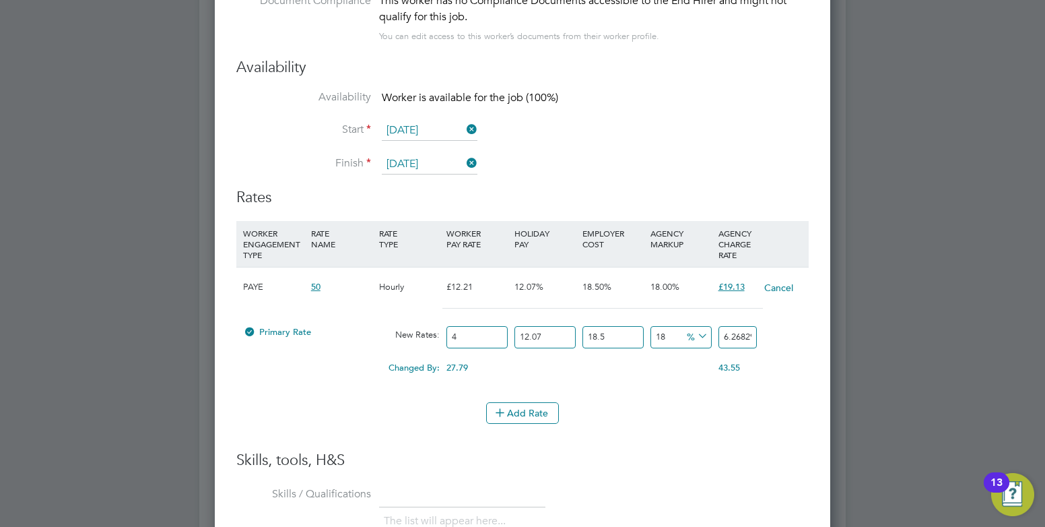
type input "62.6829924"
type input "40"
click at [424, 444] on li "WORKER ENGAGEMENT TYPE RATE NAME RATE TYPE WORKER PAY RATE HOLIDAY PAY EMPLOYER…" at bounding box center [522, 336] width 572 height 230
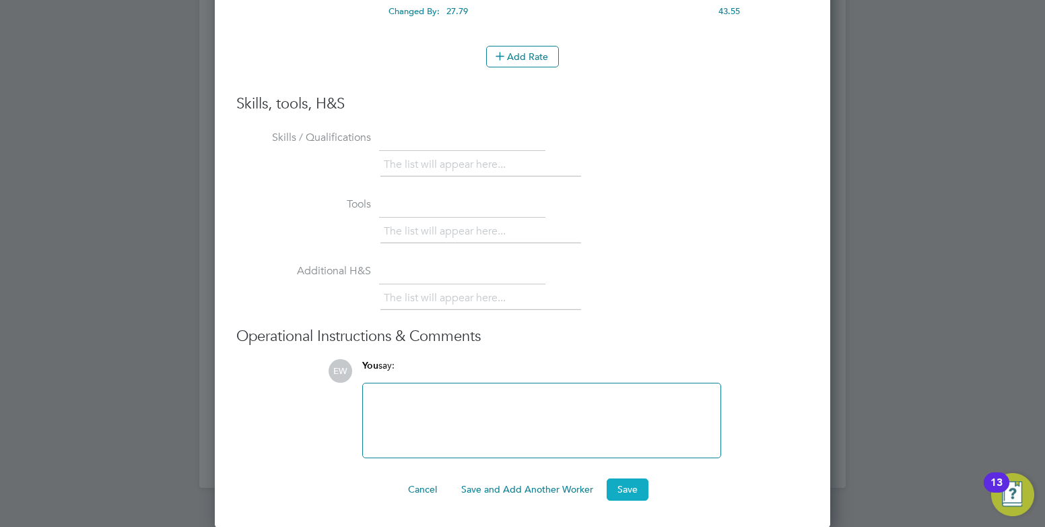
click at [638, 480] on button "Save" at bounding box center [628, 489] width 42 height 22
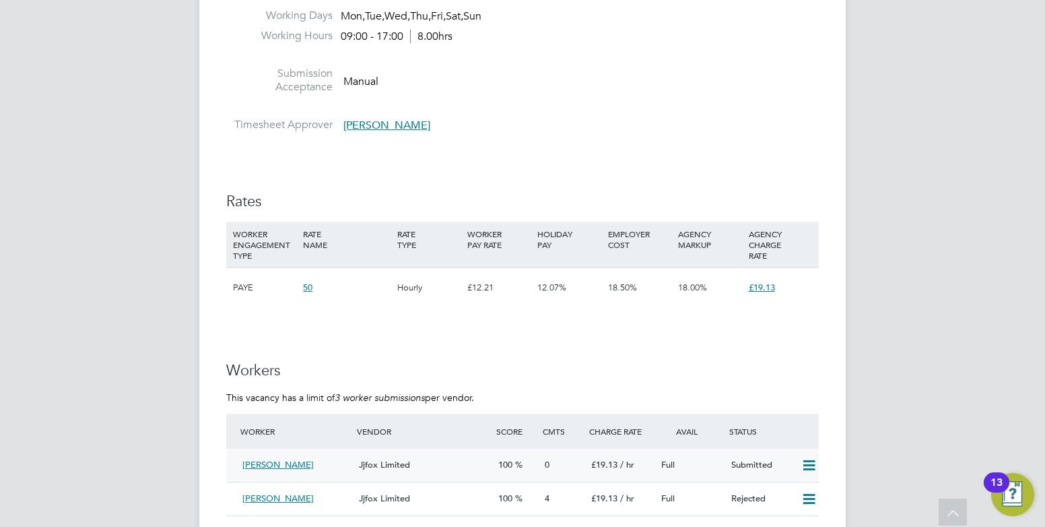
click at [282, 463] on span "[PERSON_NAME]" at bounding box center [277, 464] width 71 height 11
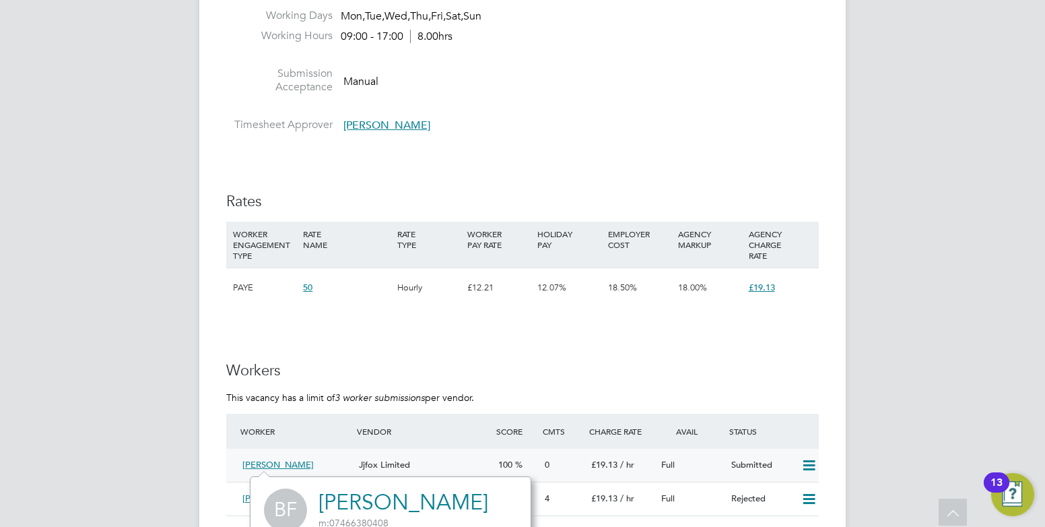
click at [390, 463] on span "Jjfox Limited" at bounding box center [384, 464] width 51 height 11
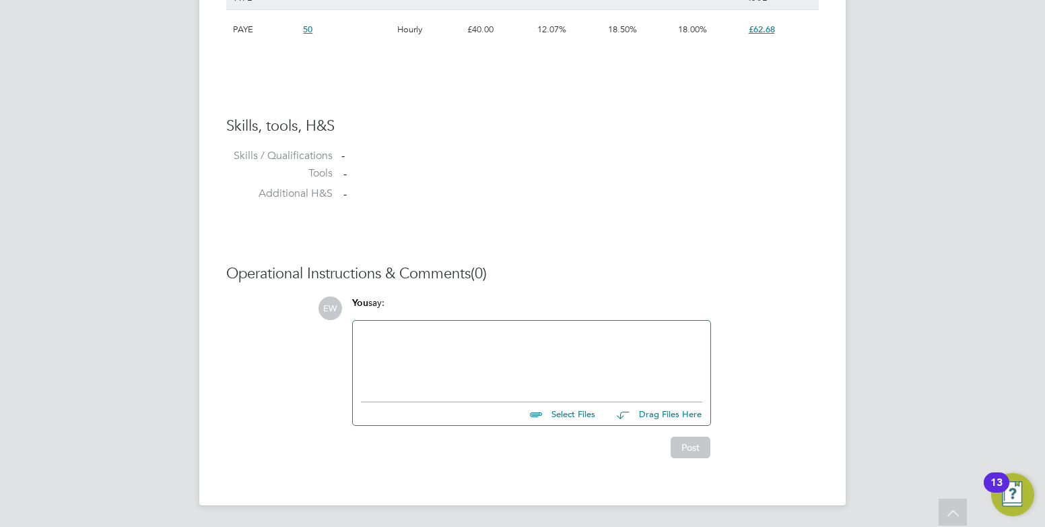
click at [566, 417] on input "file" at bounding box center [601, 411] width 202 height 19
type input "C:\fakepath\FatemaAlam Bilkis HQ00000879.docx"
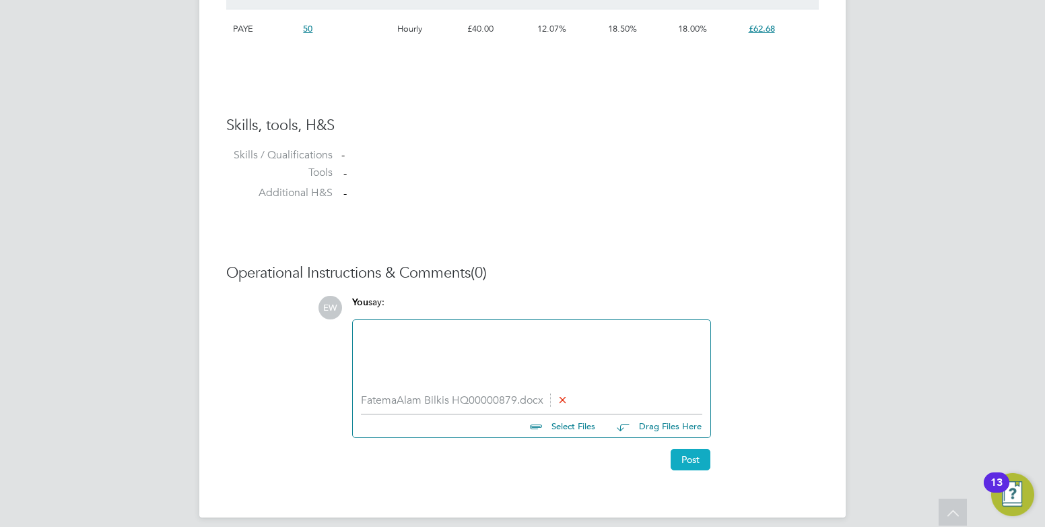
click at [688, 469] on button "Post" at bounding box center [691, 459] width 40 height 22
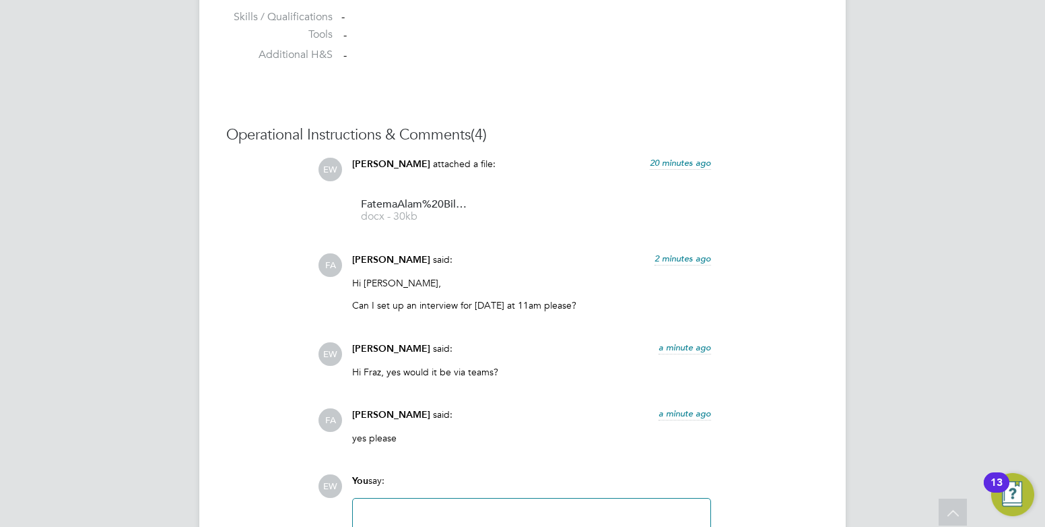
scroll to position [1323, 0]
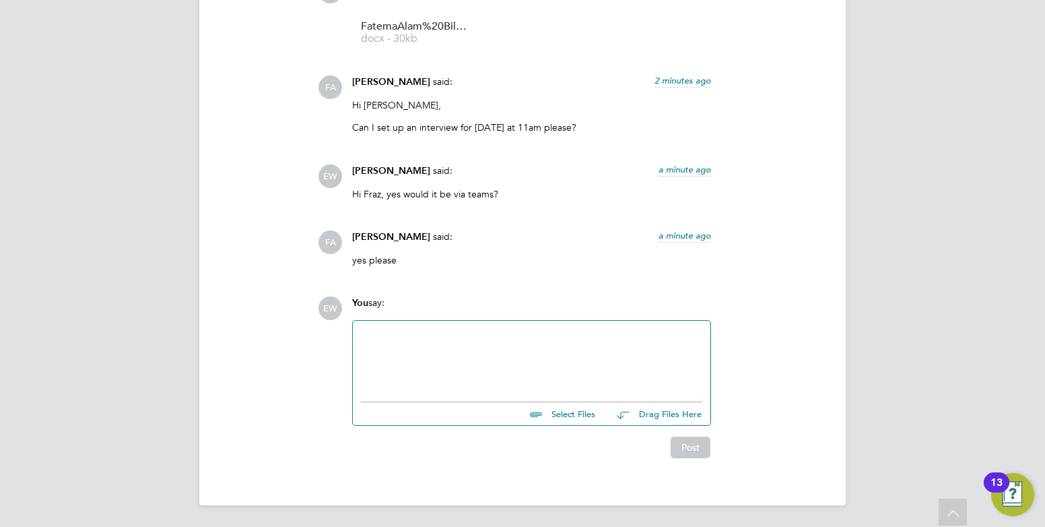
click at [487, 364] on div at bounding box center [531, 358] width 341 height 58
click at [698, 451] on button "Post" at bounding box center [691, 447] width 40 height 22
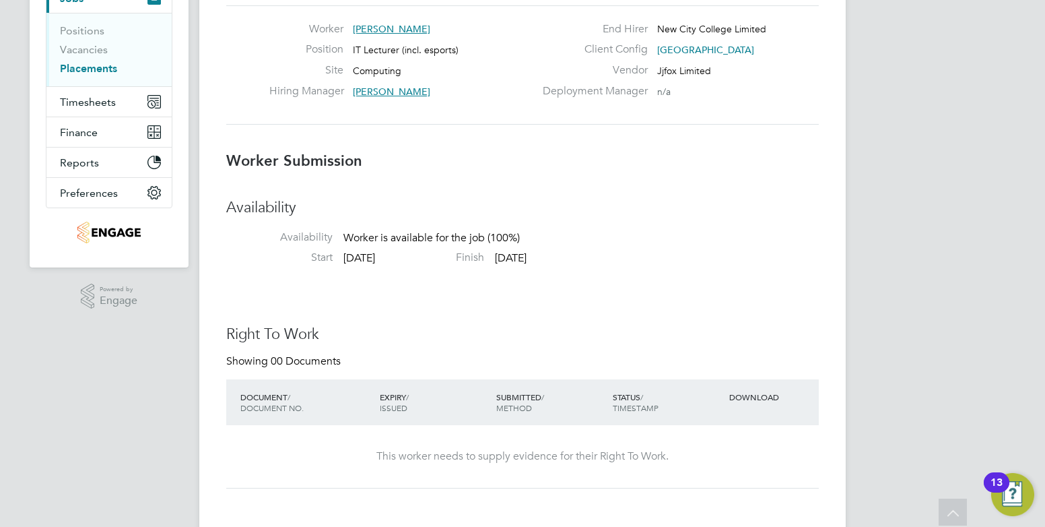
scroll to position [0, 0]
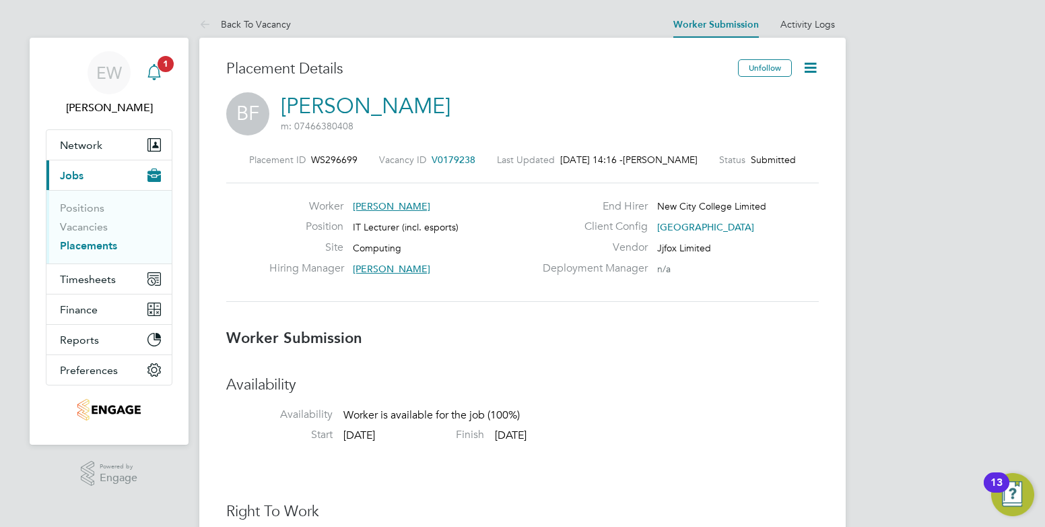
click at [146, 67] on icon "Main navigation" at bounding box center [154, 72] width 16 height 16
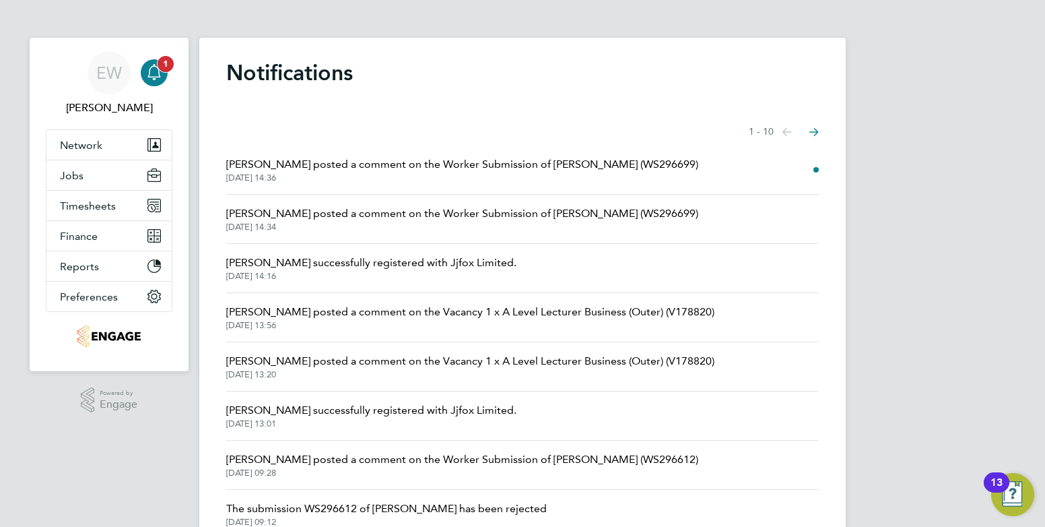
click at [145, 73] on div "Main navigation" at bounding box center [154, 72] width 27 height 27
click at [155, 81] on div "Main navigation" at bounding box center [154, 72] width 27 height 27
click at [382, 171] on span "Fraz Arshad posted a comment on the Worker Submission of Bilkis Fatema (WS29669…" at bounding box center [462, 164] width 472 height 16
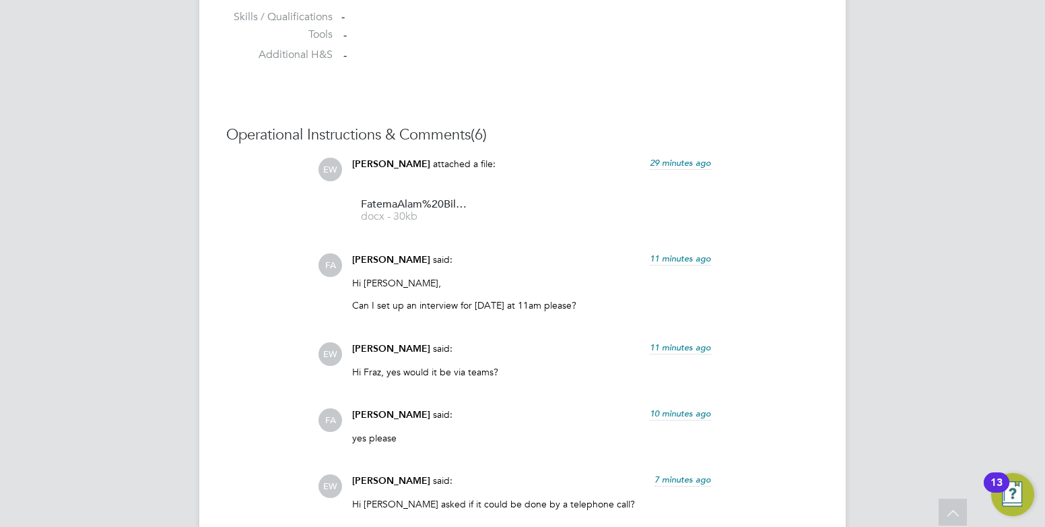
scroll to position [1456, 0]
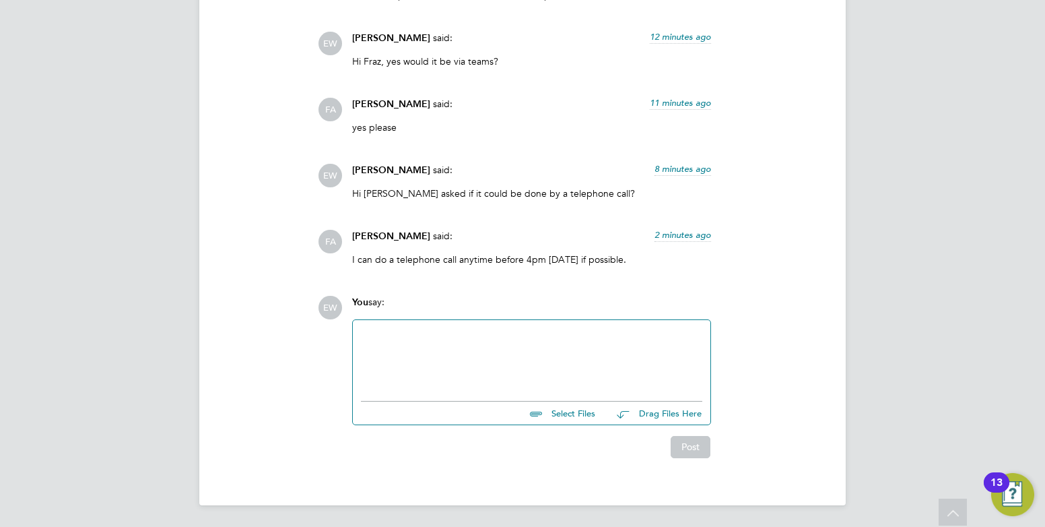
click at [549, 341] on div at bounding box center [531, 357] width 341 height 58
click at [521, 343] on div at bounding box center [531, 357] width 341 height 58
click at [663, 369] on div "07466380408 is her mob she is free now until 3.15pm" at bounding box center [531, 357] width 341 height 58
click at [702, 449] on button "Post" at bounding box center [691, 447] width 40 height 22
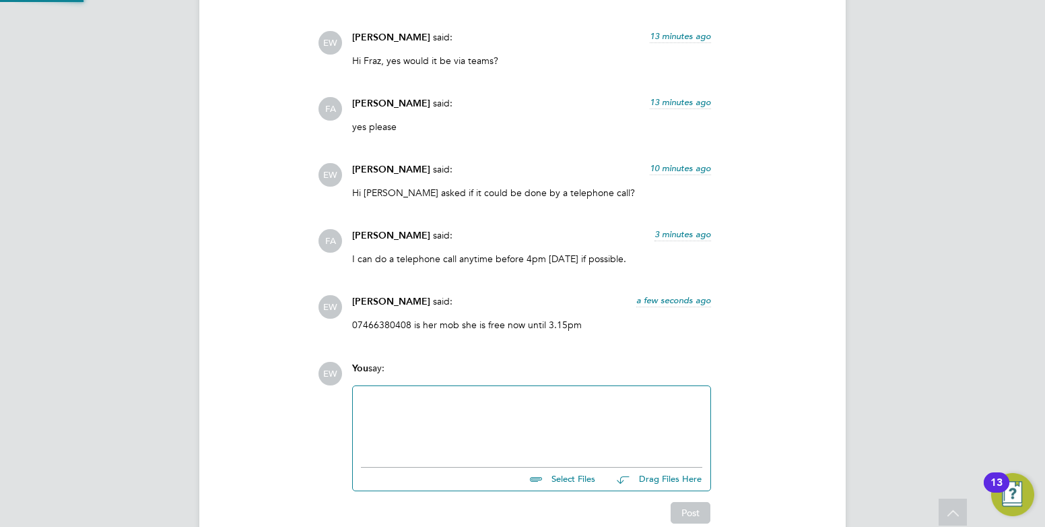
scroll to position [1522, 0]
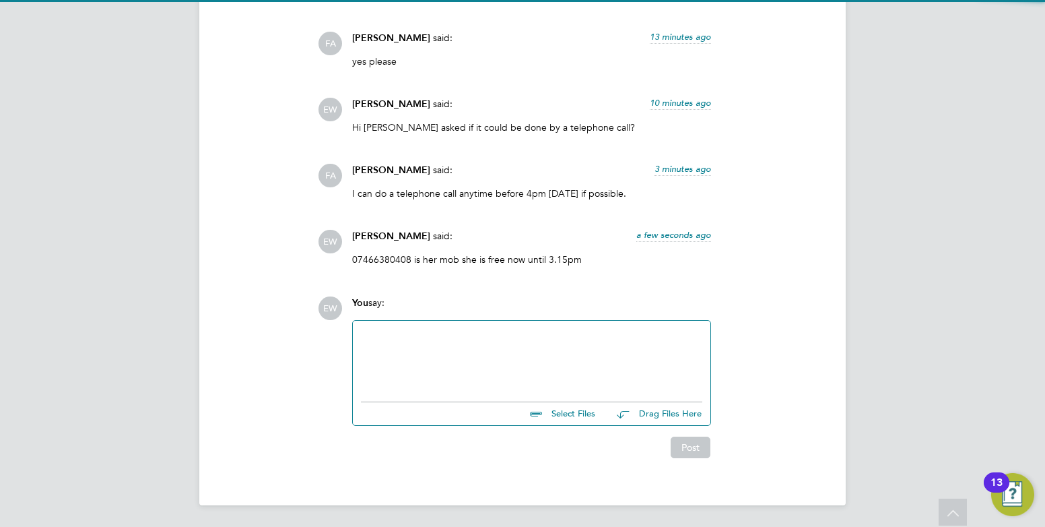
click at [564, 350] on div at bounding box center [531, 358] width 341 height 58
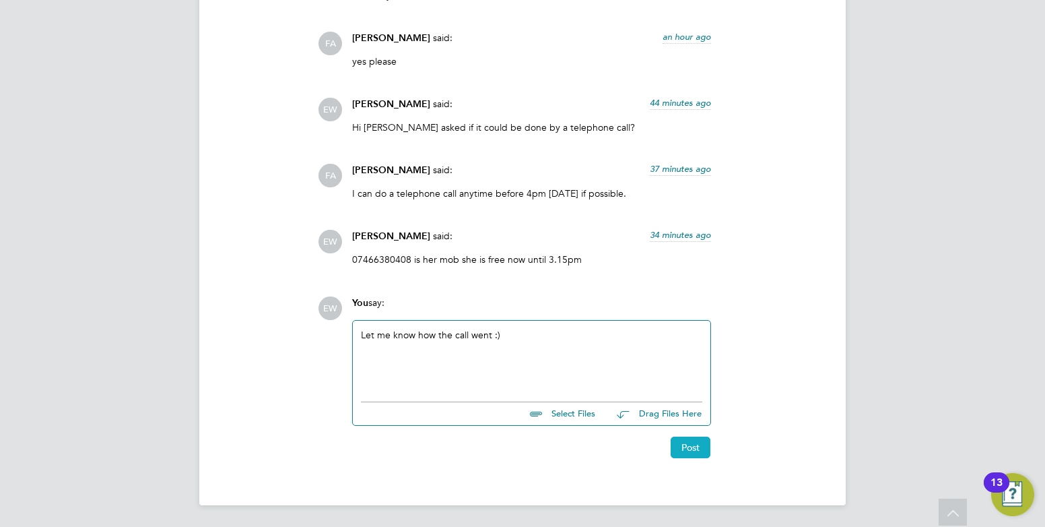
click at [685, 448] on button "Post" at bounding box center [691, 447] width 40 height 22
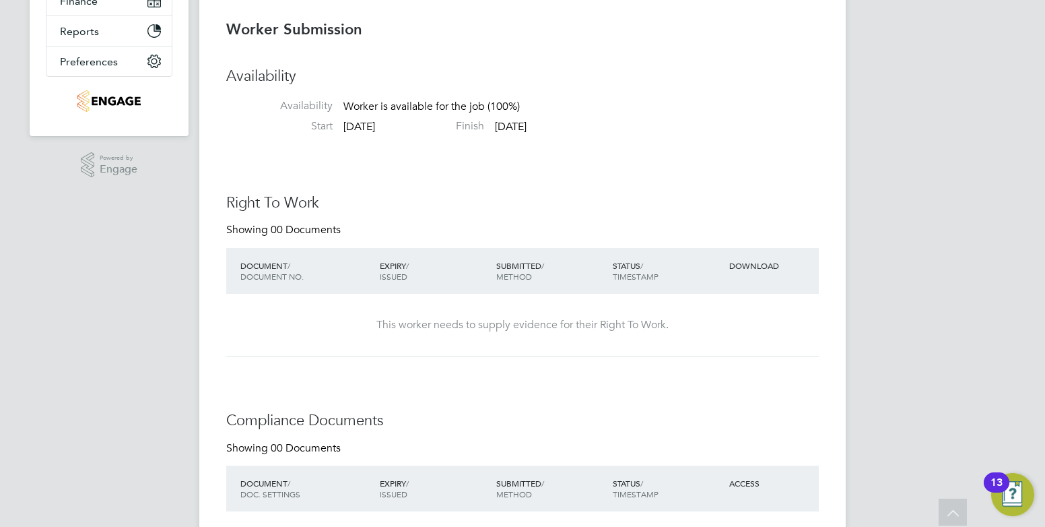
scroll to position [0, 0]
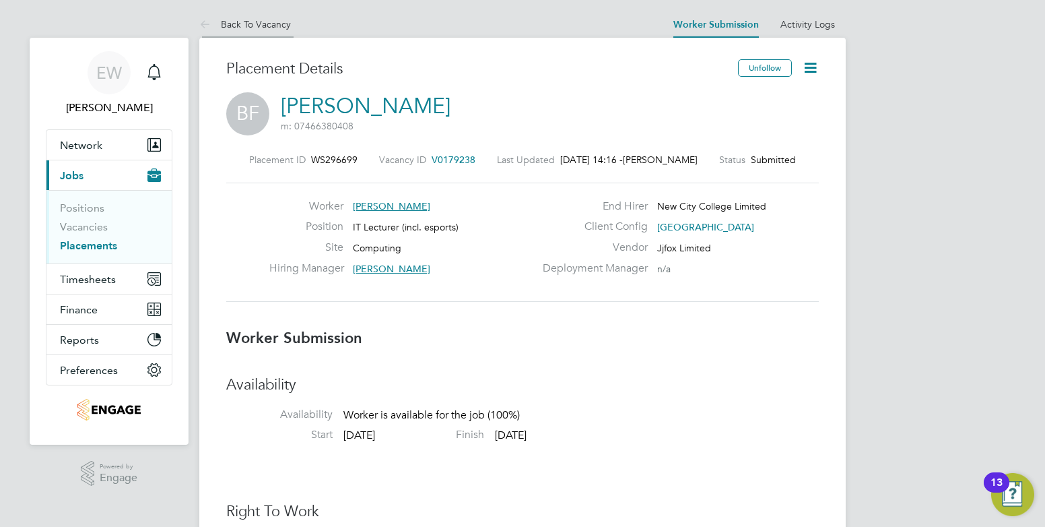
click at [274, 24] on link "Back To Vacancy" at bounding box center [245, 24] width 92 height 12
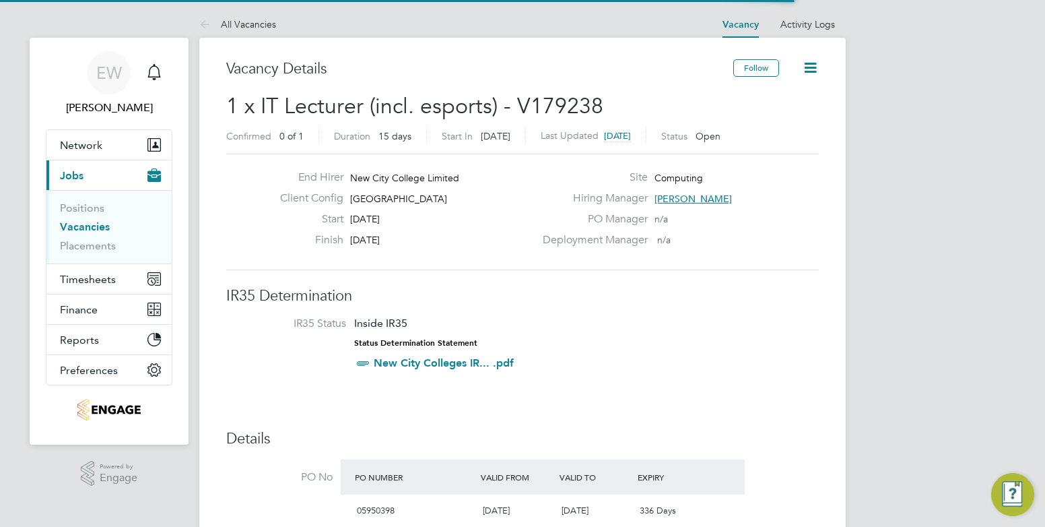
scroll to position [23, 127]
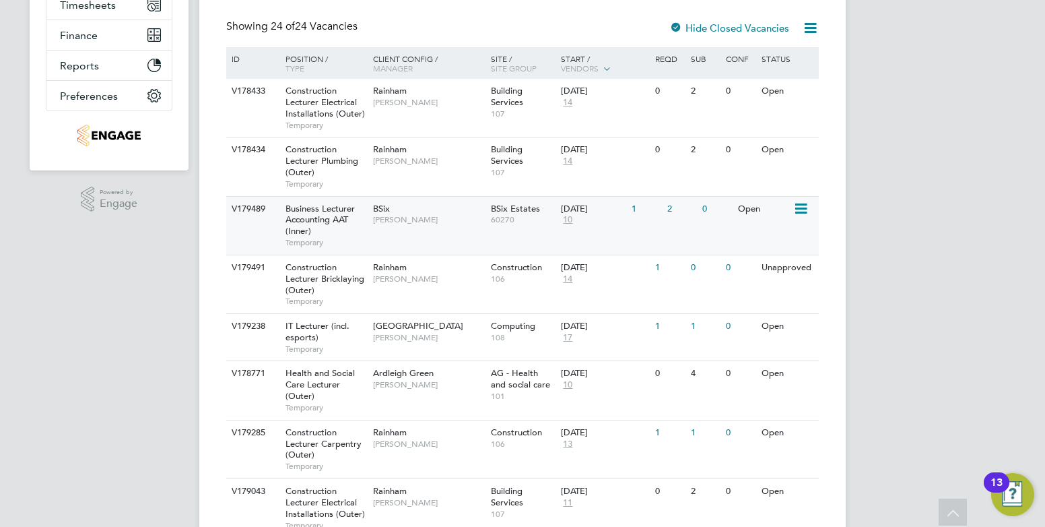
scroll to position [409, 0]
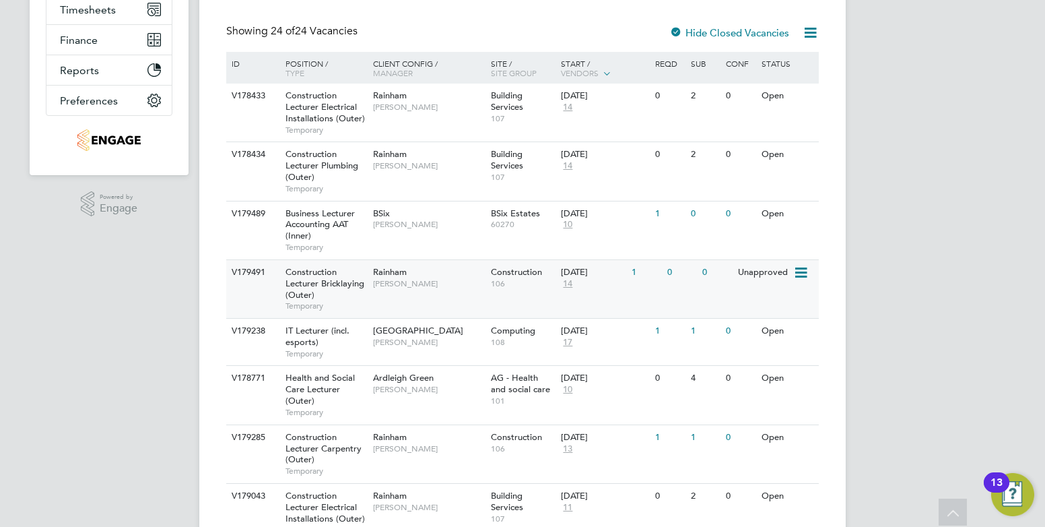
scroll to position [269, 0]
click at [383, 218] on span "BSix" at bounding box center [381, 212] width 17 height 11
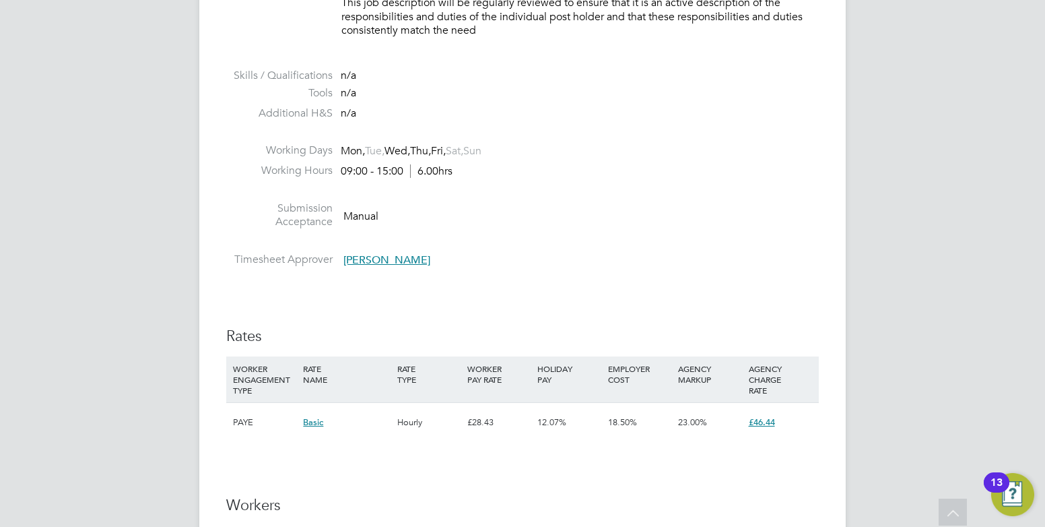
scroll to position [2020, 0]
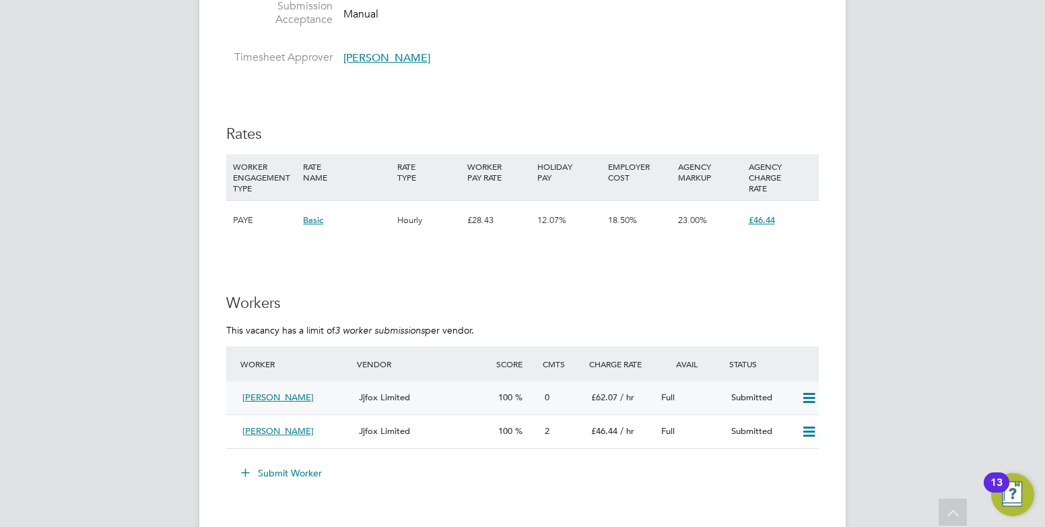
click at [355, 399] on div "Jjfox Limited" at bounding box center [422, 397] width 139 height 22
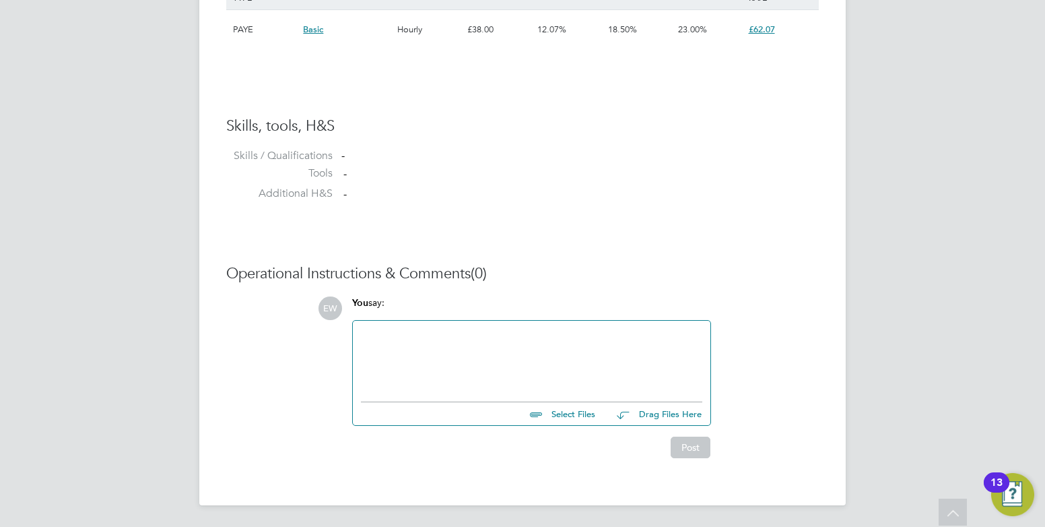
click at [557, 362] on div at bounding box center [531, 358] width 341 height 58
click at [558, 413] on input "file" at bounding box center [601, 411] width 202 height 19
type input "C:\fakepath\Khelfaoui Ali HQ00641822.doc"
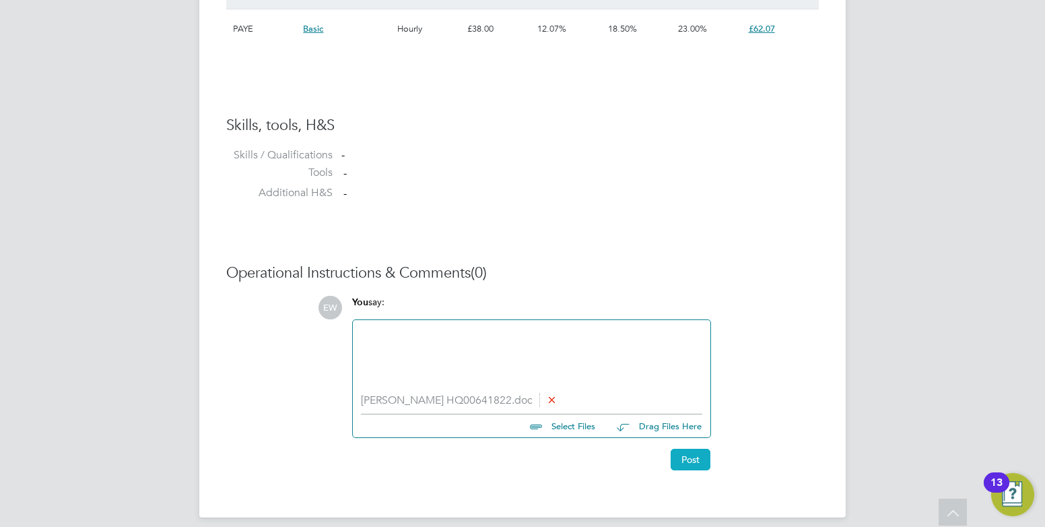
click at [686, 463] on button "Post" at bounding box center [691, 459] width 40 height 22
